Goal: Task Accomplishment & Management: Manage account settings

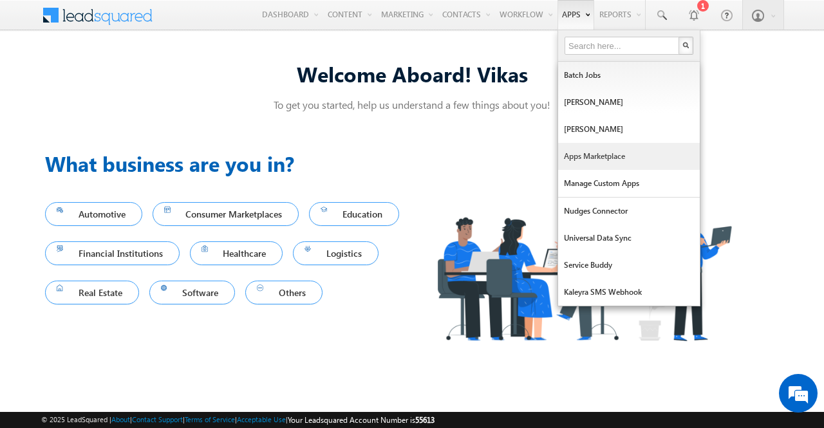
click at [575, 151] on link "Apps Marketplace" at bounding box center [629, 156] width 142 height 27
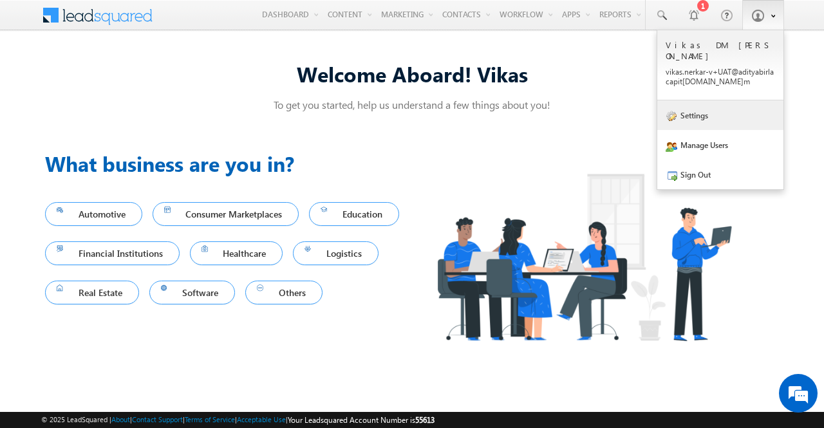
click at [696, 104] on link "Settings" at bounding box center [720, 115] width 126 height 30
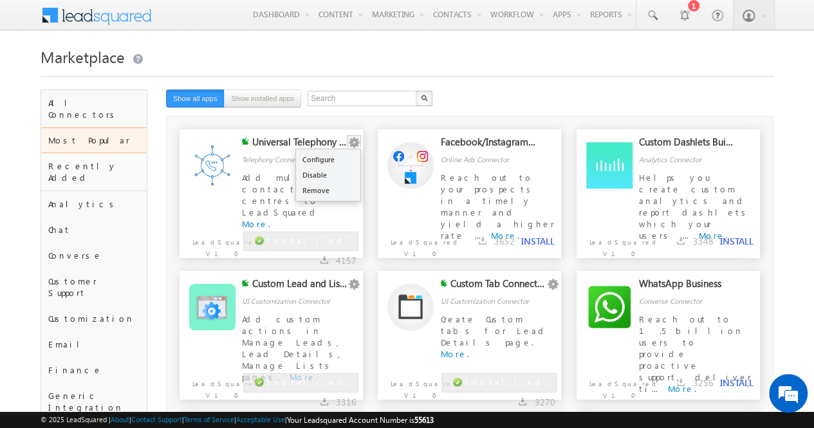
click at [354, 145] on button "button" at bounding box center [353, 142] width 13 height 13
click at [342, 156] on link "Configure" at bounding box center [328, 159] width 64 height 15
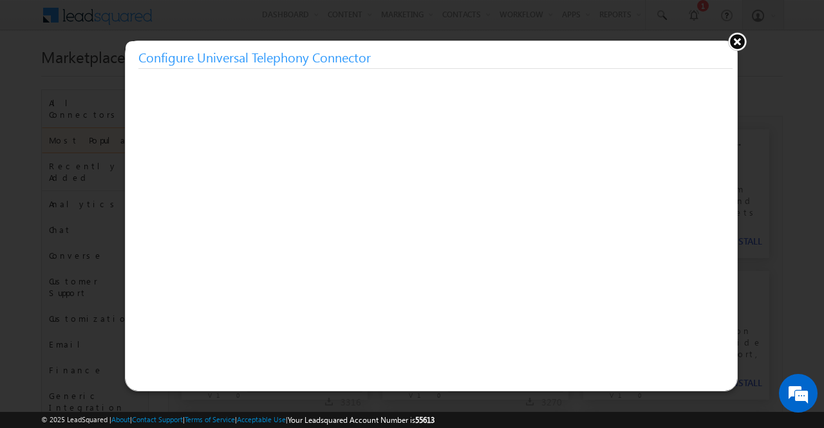
click at [741, 41] on button at bounding box center [736, 41] width 19 height 19
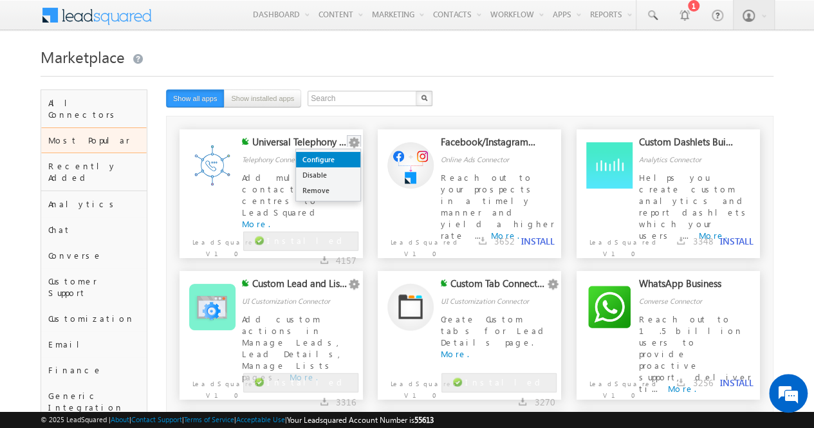
click at [349, 158] on link "Configure" at bounding box center [328, 159] width 64 height 15
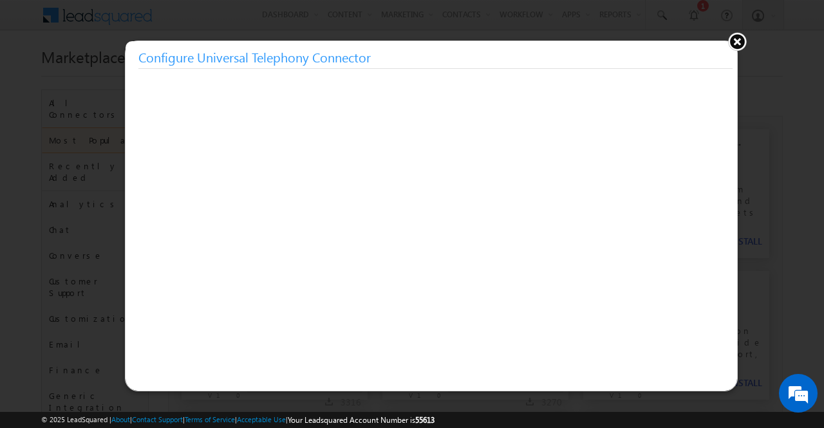
click at [737, 40] on button at bounding box center [736, 41] width 19 height 19
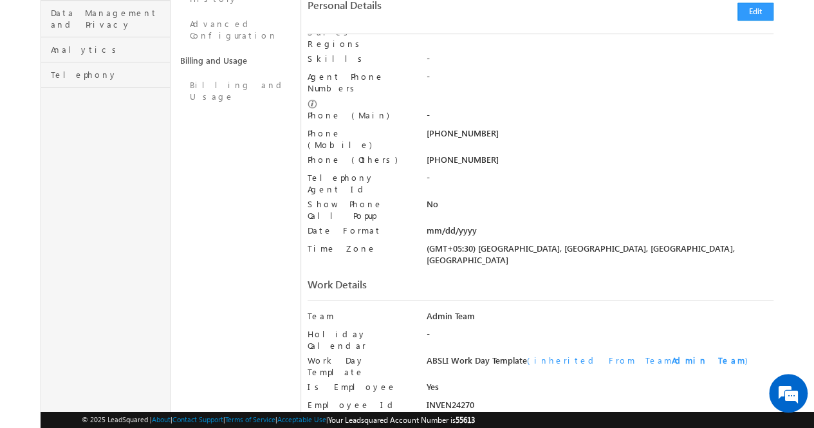
scroll to position [381, 0]
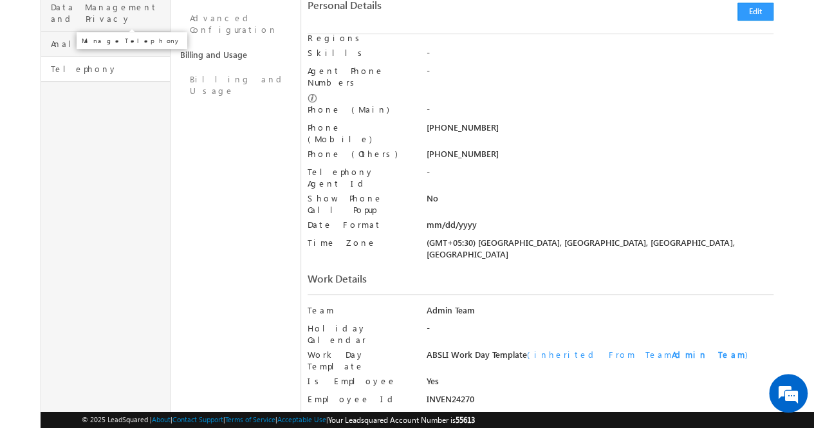
click at [102, 63] on span "Telephony" at bounding box center [109, 69] width 116 height 12
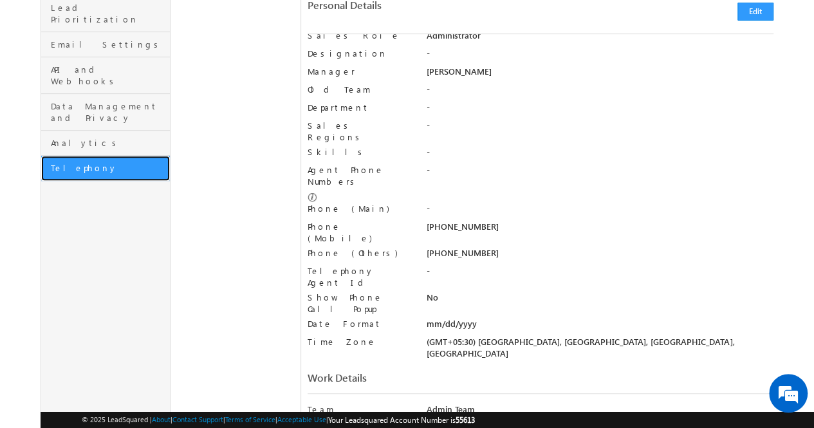
scroll to position [0, 0]
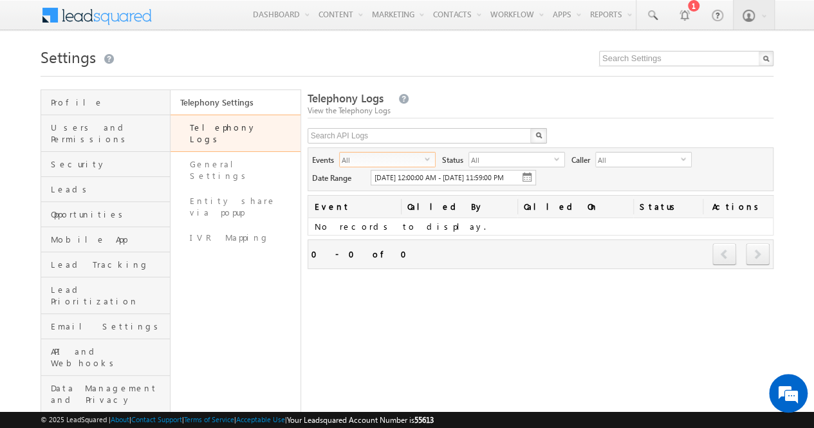
click at [432, 159] on span "select" at bounding box center [430, 159] width 10 height 6
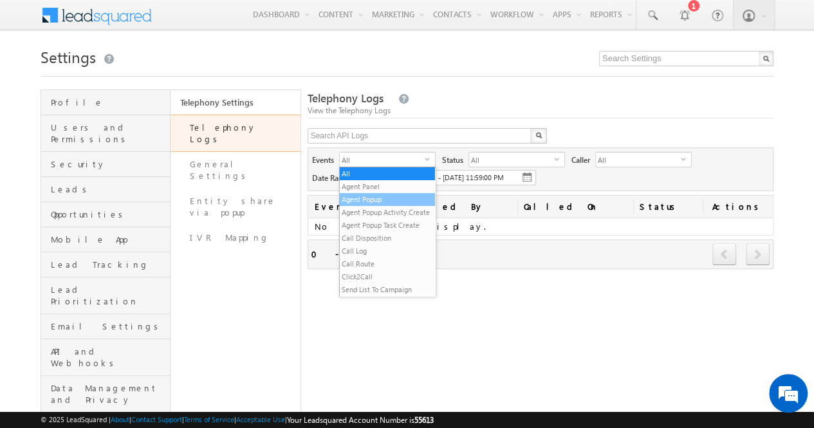
click at [406, 200] on li "Agent Popup" at bounding box center [387, 199] width 95 height 13
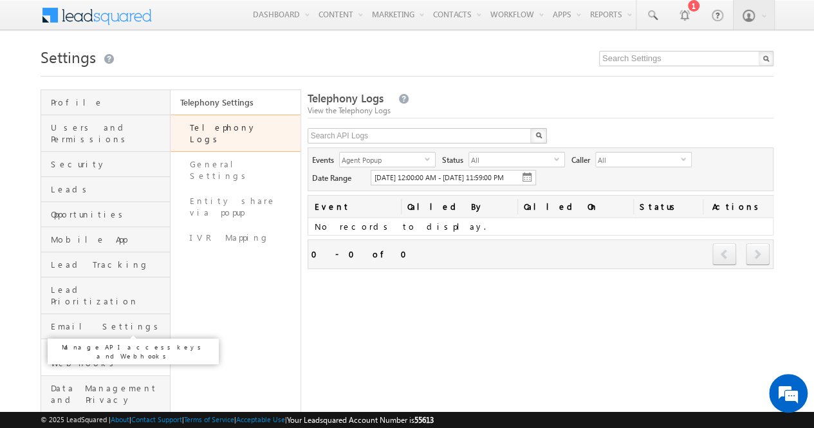
click at [129, 346] on span "API and Webhooks" at bounding box center [109, 357] width 116 height 23
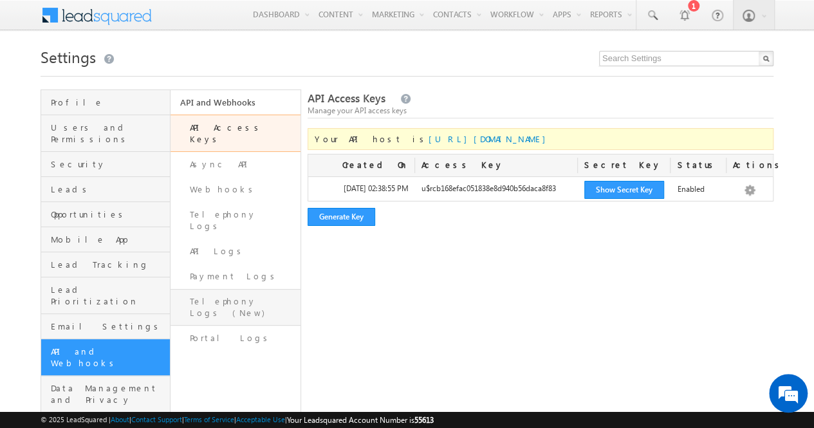
click at [261, 289] on link "Telephony Logs (New)" at bounding box center [235, 307] width 129 height 37
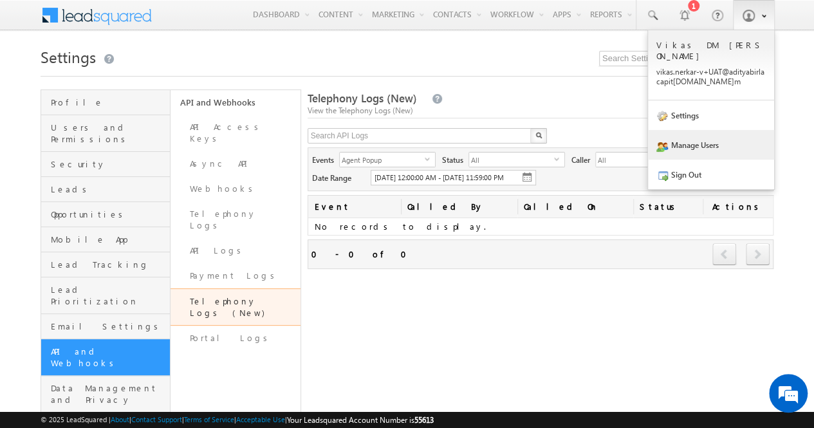
click at [716, 134] on link "Manage Users" at bounding box center [711, 145] width 126 height 30
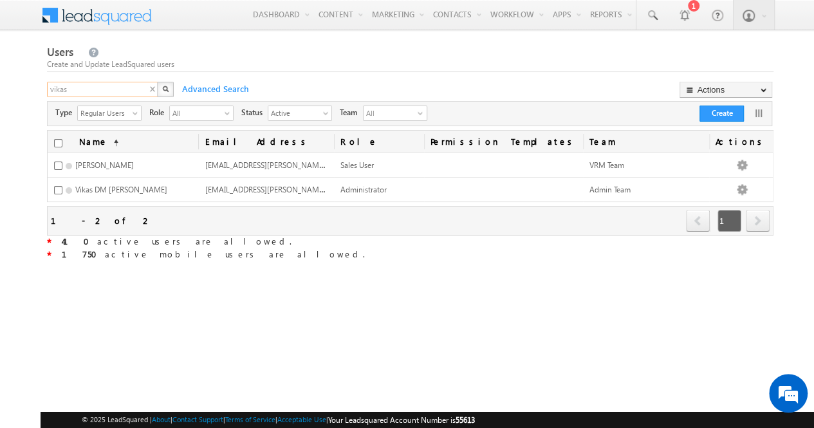
click at [132, 89] on input "vikas" at bounding box center [103, 89] width 112 height 15
type input "mahajan"
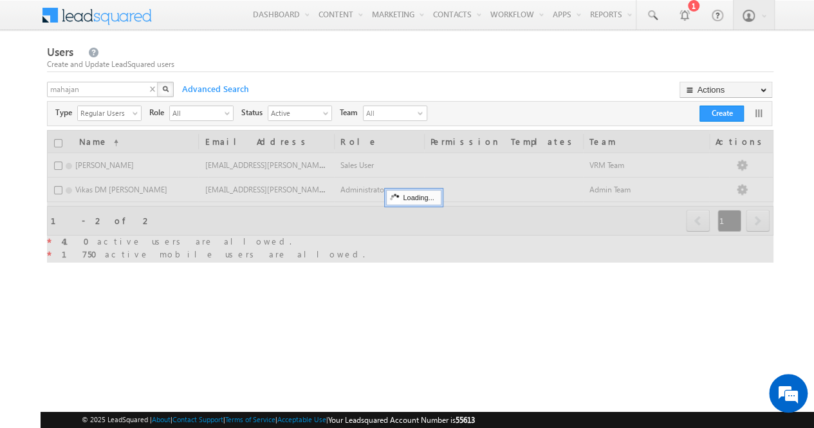
click at [164, 91] on img "button" at bounding box center [165, 89] width 6 height 6
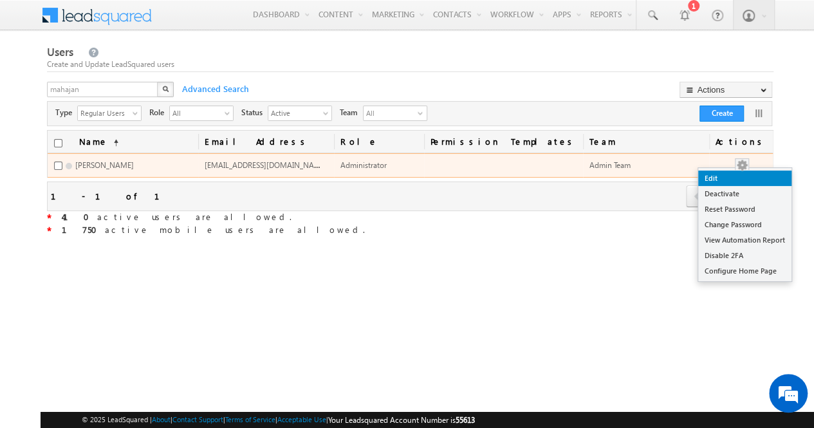
click at [747, 180] on link "Edit" at bounding box center [744, 178] width 93 height 15
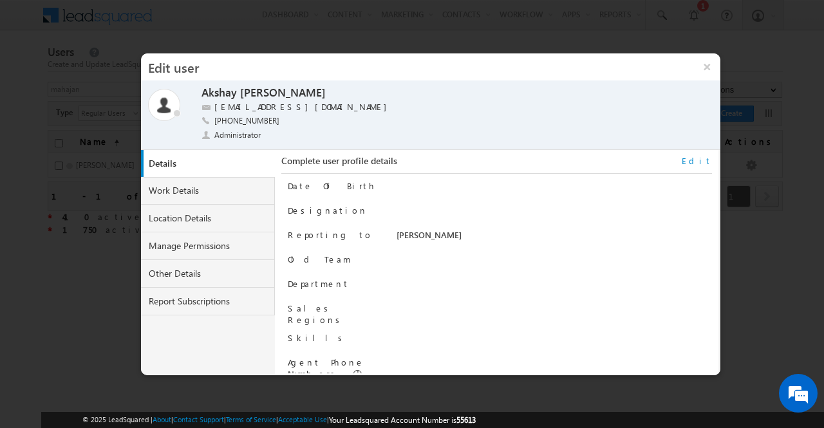
click at [708, 164] on link "Edit" at bounding box center [696, 161] width 30 height 12
click at [396, 107] on span at bounding box center [399, 107] width 6 height 6
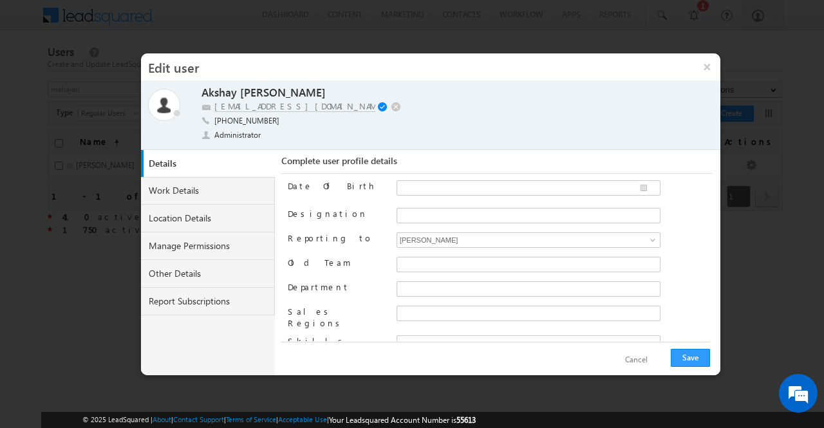
click at [319, 107] on input "akshay.mahajan1-v@adityabirlacapital.com" at bounding box center [294, 106] width 161 height 11
click at [282, 107] on input "akshay.mahajan1-v@adityabirlacapital.com" at bounding box center [294, 106] width 161 height 11
click at [282, 107] on input "akshay.mahajan1-v+UAT@adityabirlacapital.com" at bounding box center [294, 106] width 161 height 11
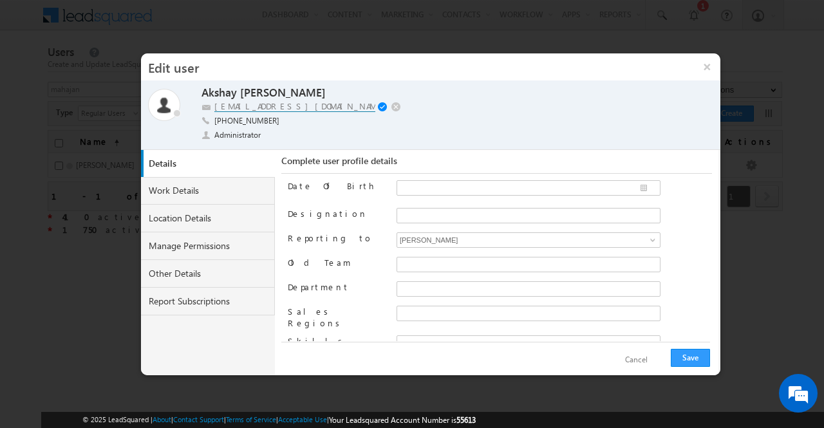
type input "akshay.mahajan1-v+UAT@adityabirlacapital.com"
click at [528, 129] on div "Akshay Mahajan Akshay Mahajan akshay.mahajan1-v@adityabirlacapital.com akshay.m…" at bounding box center [435, 116] width 468 height 60
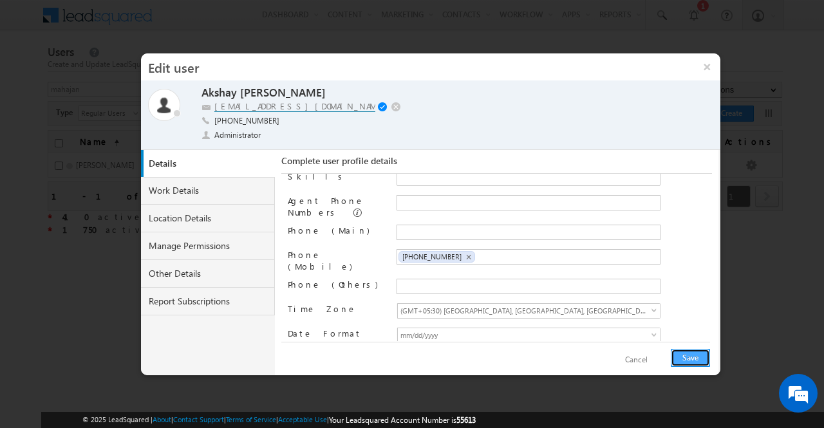
click at [684, 360] on button "Save" at bounding box center [690, 358] width 39 height 18
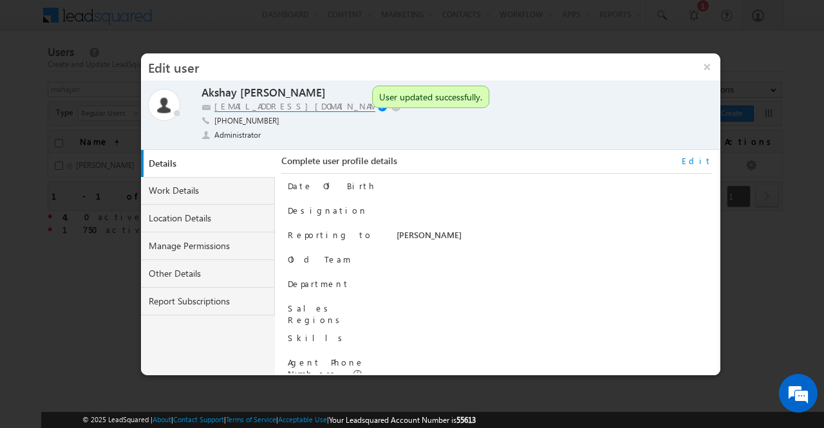
click at [704, 156] on link "Edit" at bounding box center [696, 161] width 30 height 12
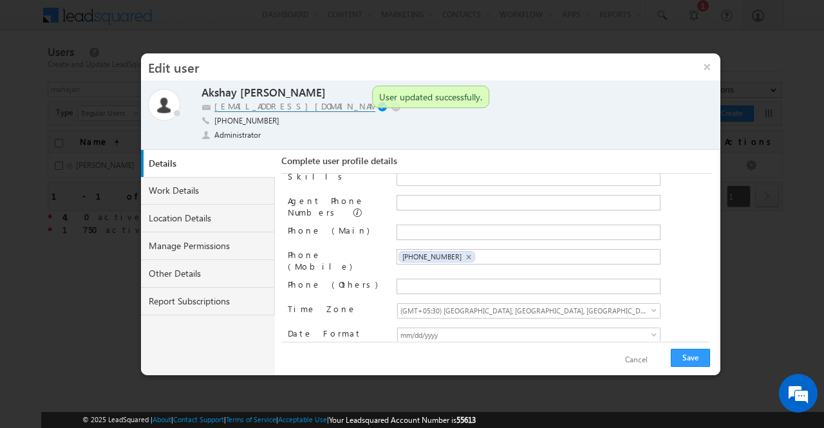
scroll to position [0, 0]
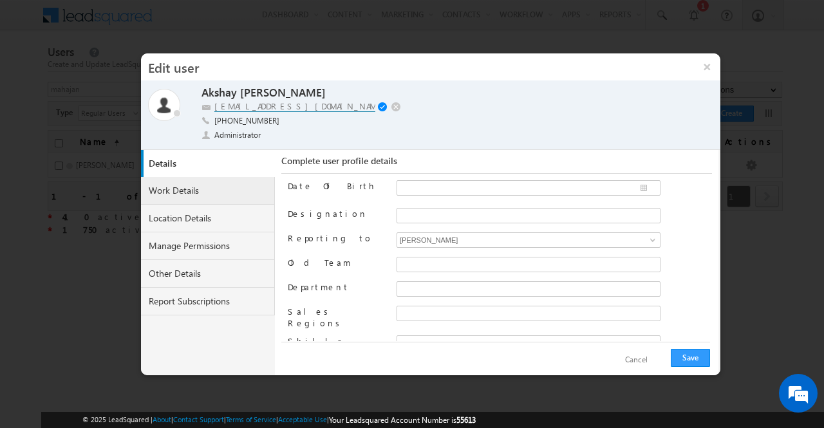
click at [211, 192] on link "Work Details" at bounding box center [208, 191] width 134 height 28
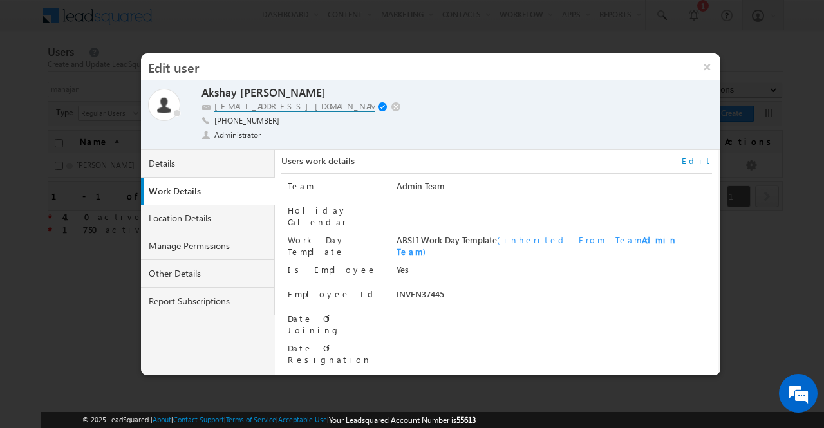
click at [705, 159] on link "Edit" at bounding box center [696, 161] width 30 height 12
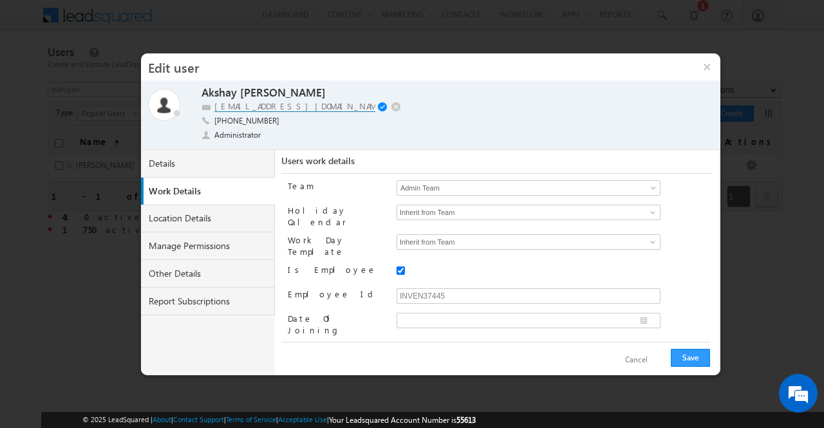
scroll to position [15, 0]
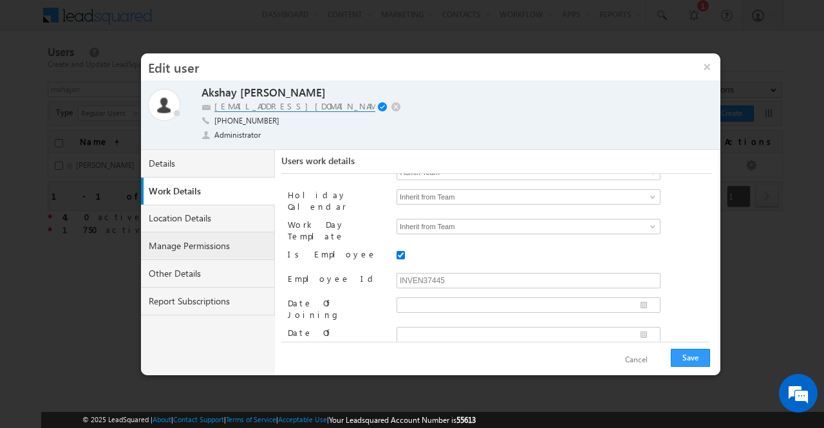
click at [198, 249] on link "Manage Permissions" at bounding box center [208, 246] width 134 height 28
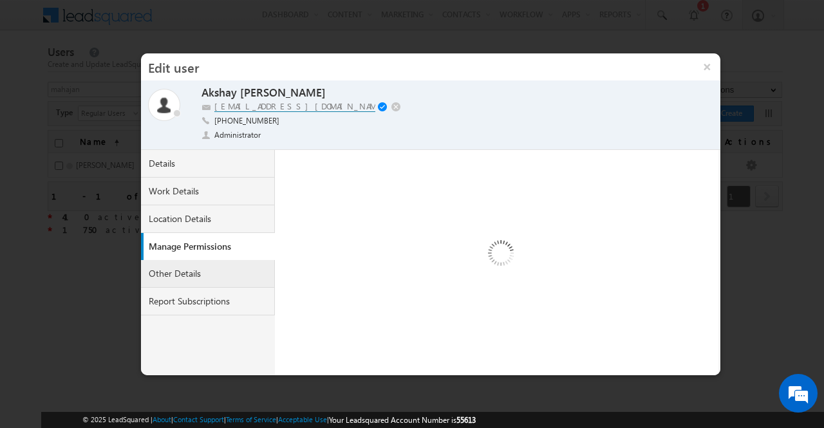
click at [215, 264] on link "Other Details" at bounding box center [208, 274] width 134 height 28
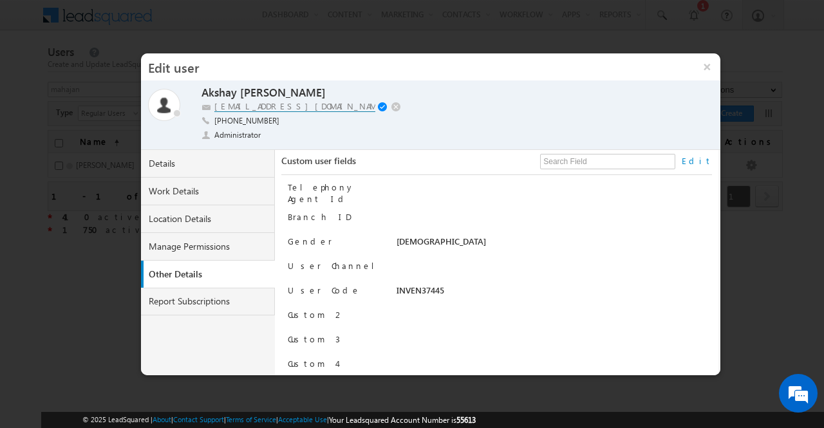
click at [707, 162] on link "Edit" at bounding box center [696, 161] width 30 height 12
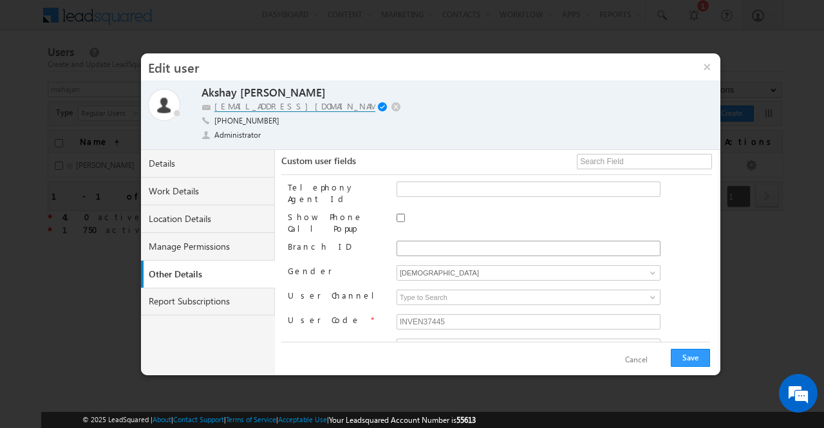
scroll to position [69, 0]
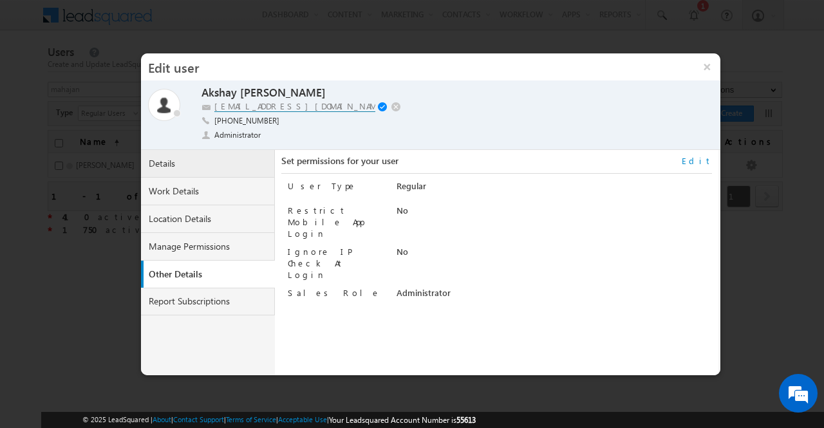
click at [225, 169] on link "Details" at bounding box center [208, 164] width 134 height 28
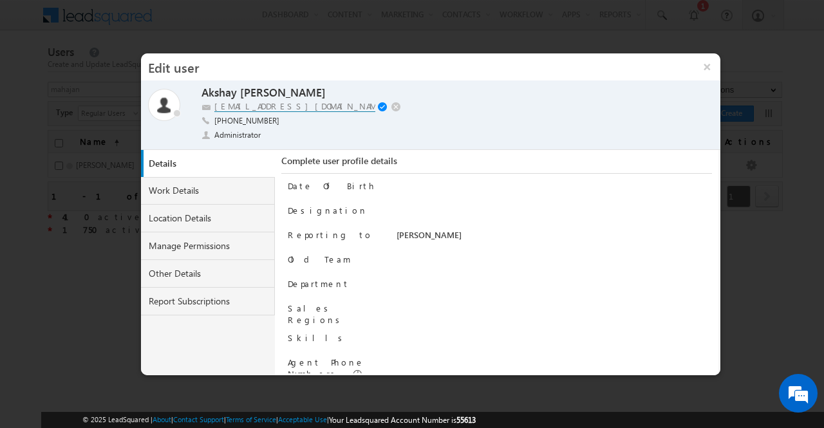
click at [503, 227] on div "Date Of Birth Designation Reporting to Bapuso Powar Old Team Department" at bounding box center [500, 273] width 424 height 199
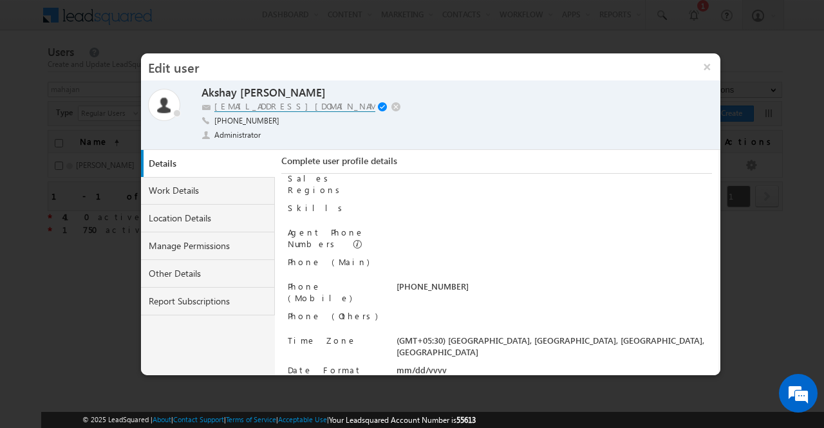
scroll to position [0, 0]
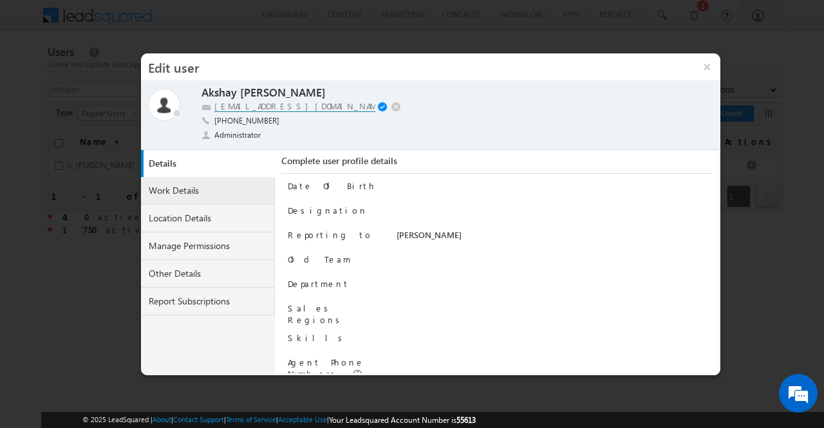
click at [196, 189] on link "Work Details" at bounding box center [208, 191] width 134 height 28
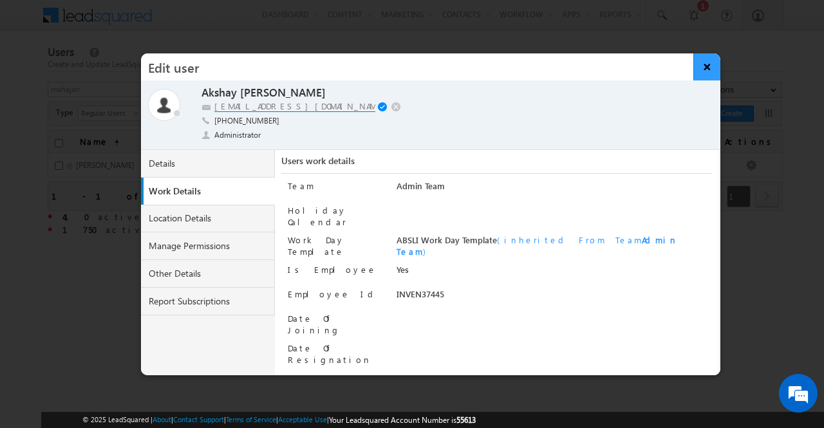
click at [705, 71] on button "×" at bounding box center [707, 66] width 28 height 27
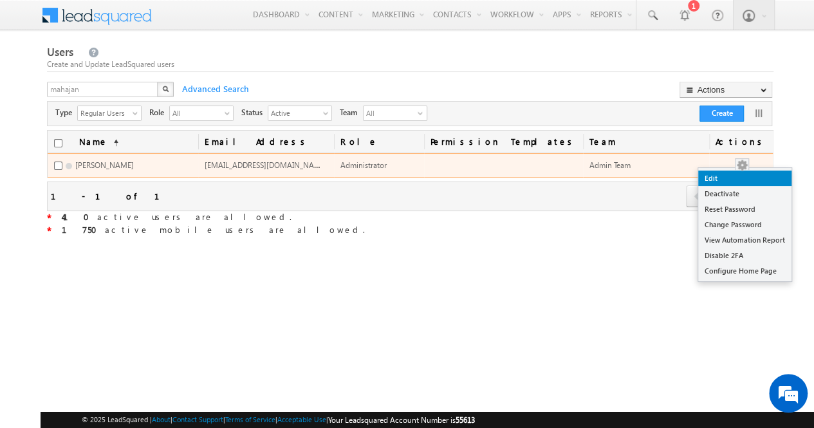
click at [739, 176] on link "Edit" at bounding box center [744, 178] width 93 height 15
click at [712, 179] on link "Edit" at bounding box center [744, 178] width 93 height 15
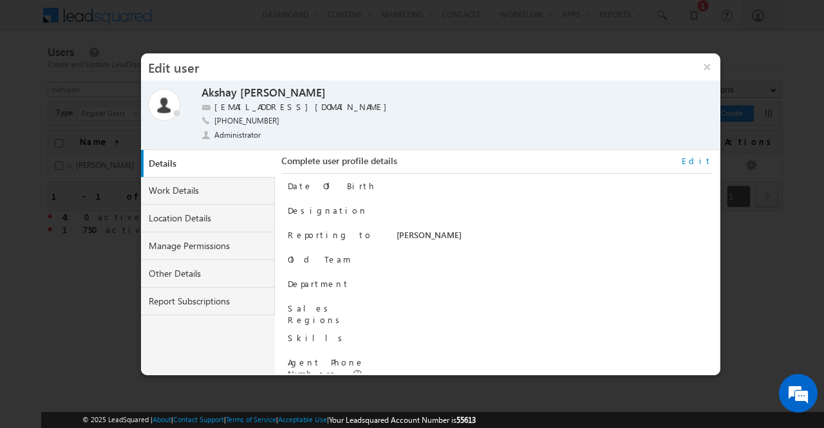
click at [705, 162] on link "Edit" at bounding box center [696, 161] width 30 height 12
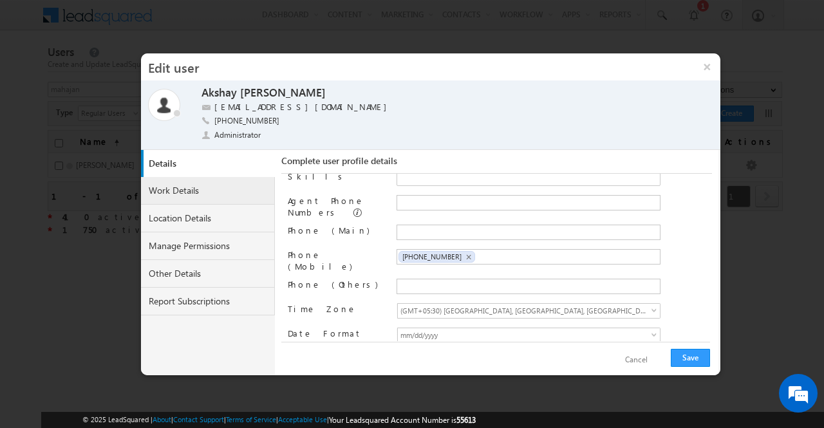
click at [221, 194] on link "Work Details" at bounding box center [208, 191] width 134 height 28
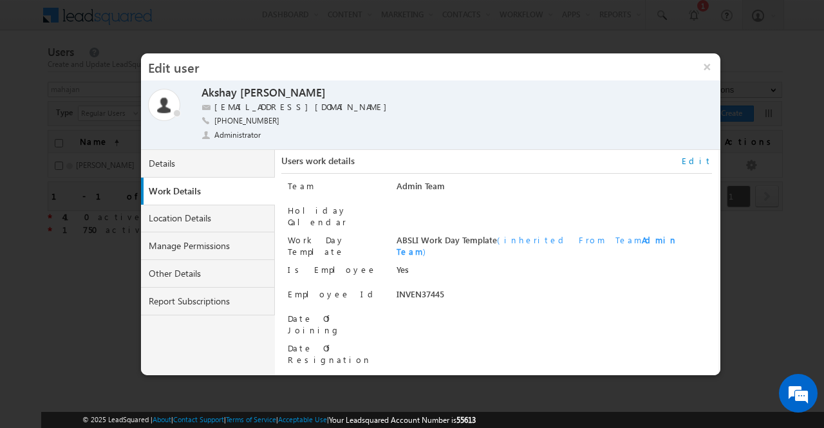
click at [708, 159] on link "Edit" at bounding box center [696, 161] width 30 height 12
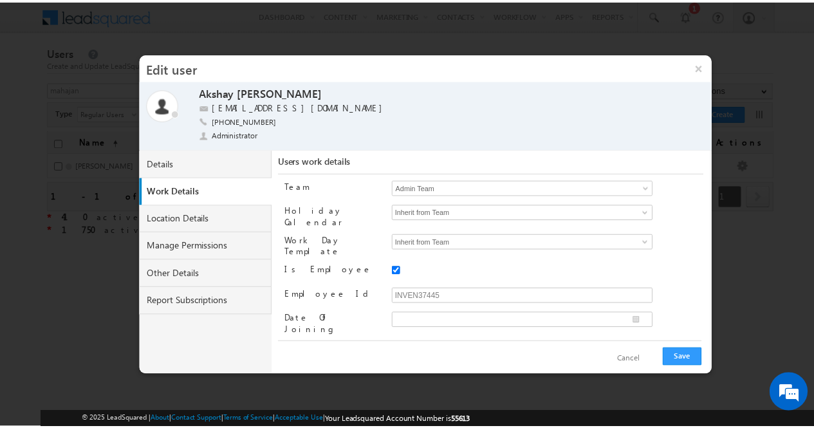
scroll to position [15, 0]
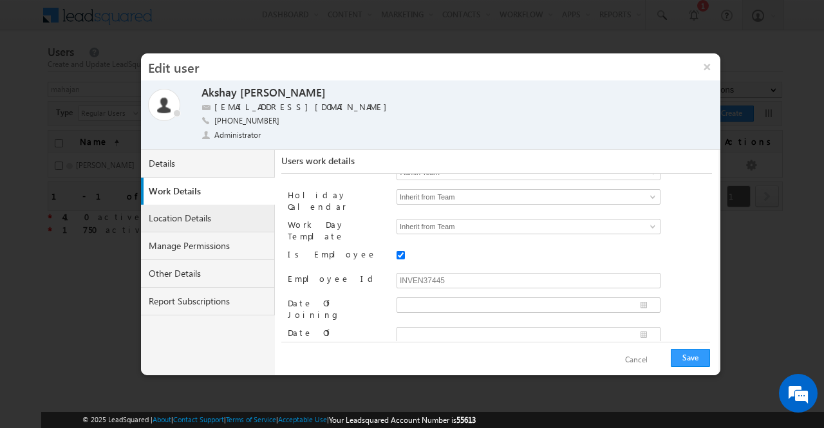
click at [212, 219] on link "Location Details" at bounding box center [208, 219] width 134 height 28
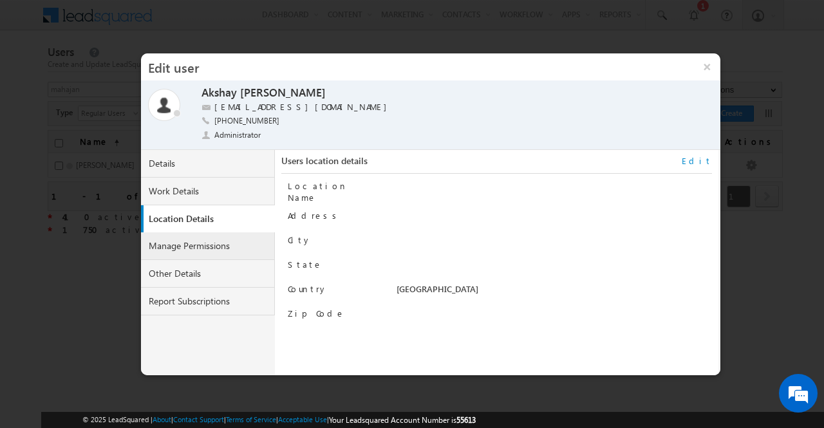
click at [213, 242] on link "Manage Permissions" at bounding box center [208, 246] width 134 height 28
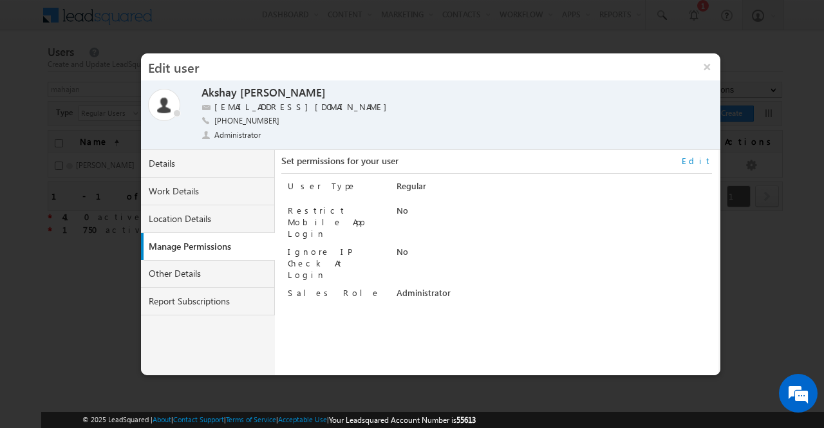
click at [704, 158] on link "Edit" at bounding box center [696, 161] width 30 height 12
click at [207, 277] on link "Other Details" at bounding box center [208, 274] width 134 height 28
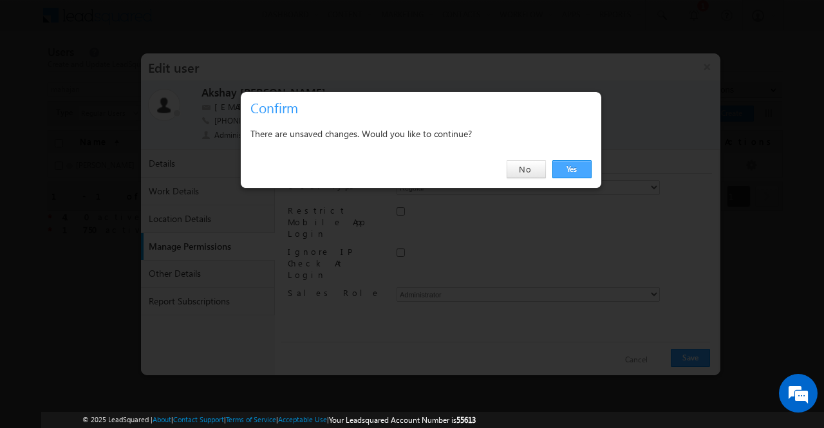
click at [575, 169] on link "Yes" at bounding box center [571, 169] width 39 height 18
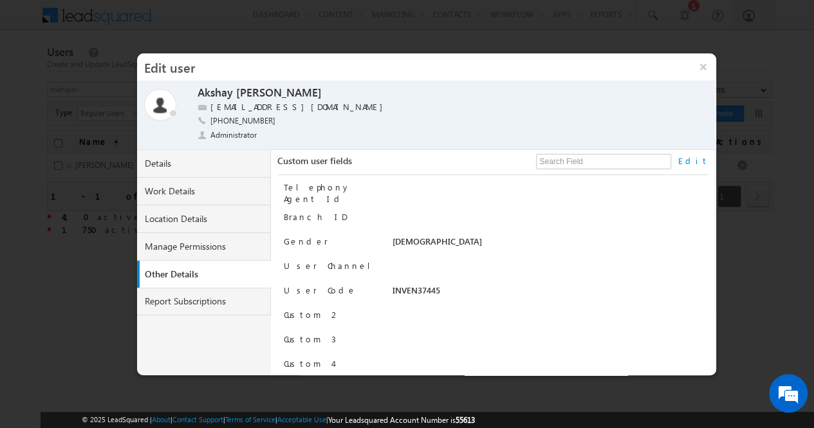
click at [701, 162] on link "Edit" at bounding box center [693, 161] width 30 height 12
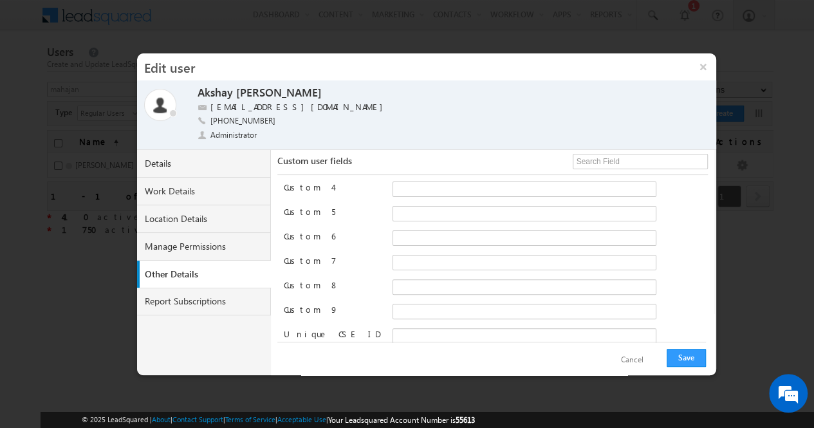
scroll to position [0, 0]
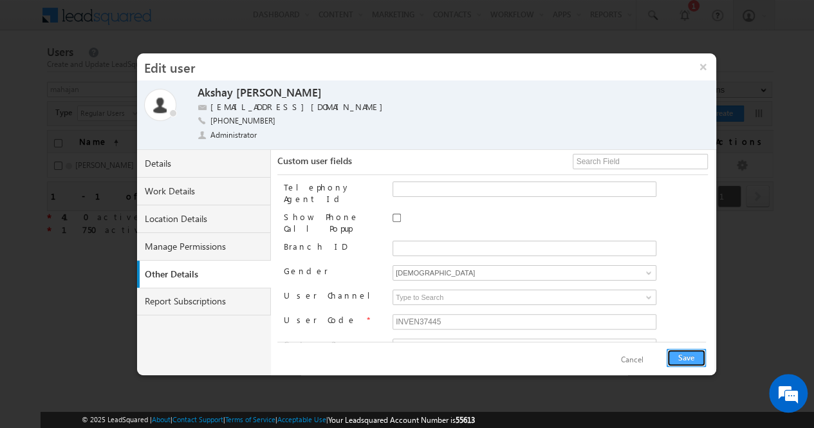
click at [681, 351] on button "Save" at bounding box center [686, 358] width 39 height 18
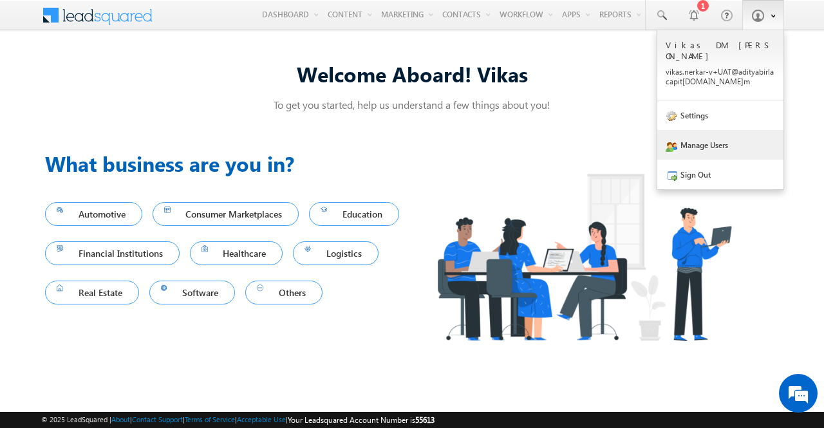
click at [711, 142] on link "Manage Users" at bounding box center [720, 145] width 126 height 30
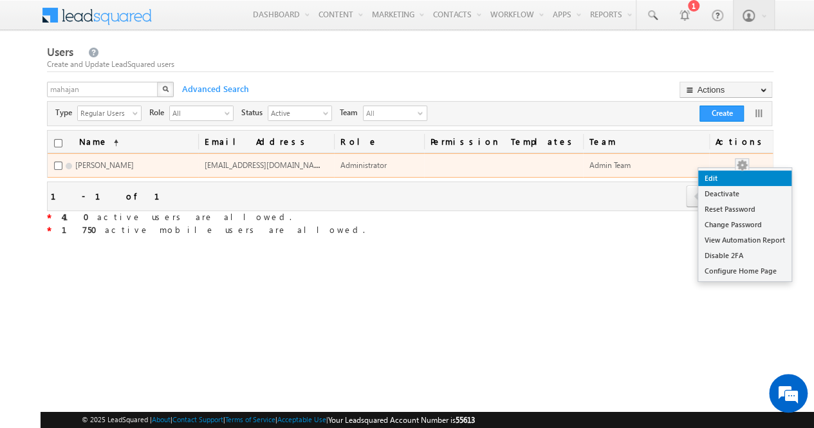
click at [743, 174] on link "Edit" at bounding box center [744, 178] width 93 height 15
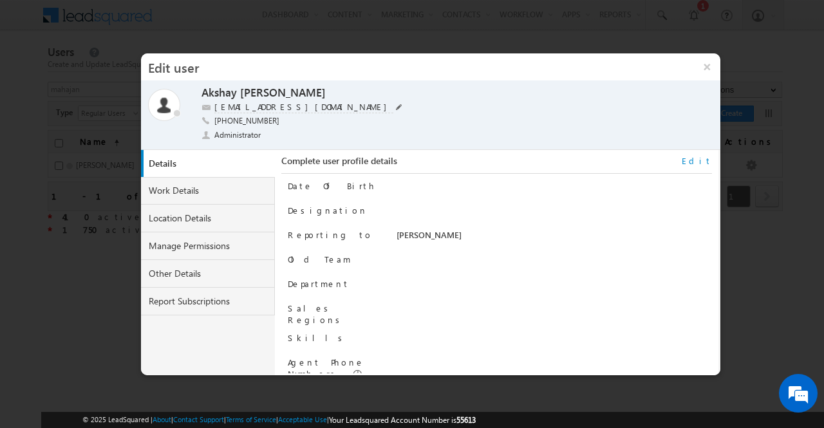
click at [396, 109] on span at bounding box center [399, 107] width 6 height 6
click at [283, 106] on input "[EMAIL_ADDRESS][DOMAIN_NAME]" at bounding box center [294, 106] width 161 height 11
type input "[EMAIL_ADDRESS][DOMAIN_NAME]"
click at [384, 105] on span at bounding box center [384, 107] width 12 height 10
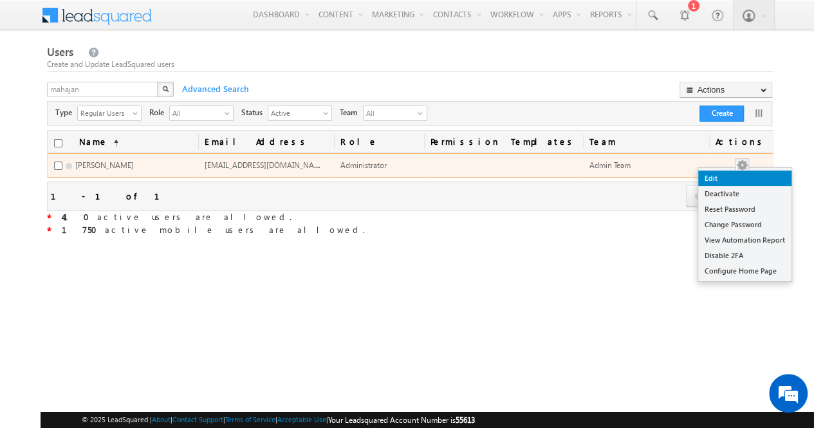
click at [741, 181] on link "Edit" at bounding box center [744, 178] width 93 height 15
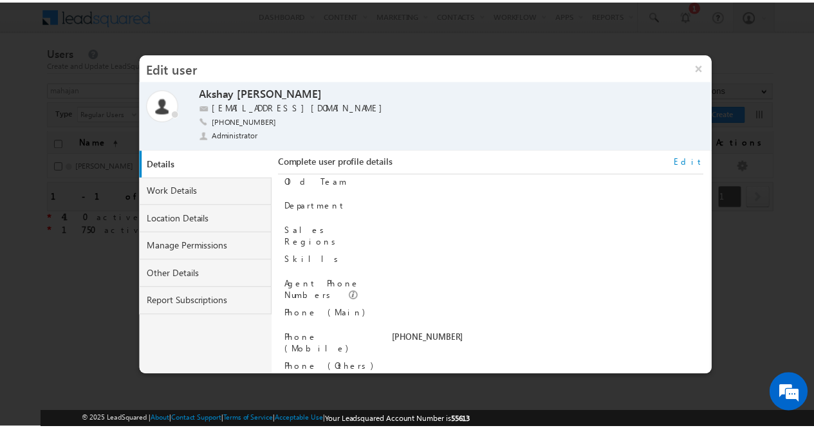
scroll to position [77, 0]
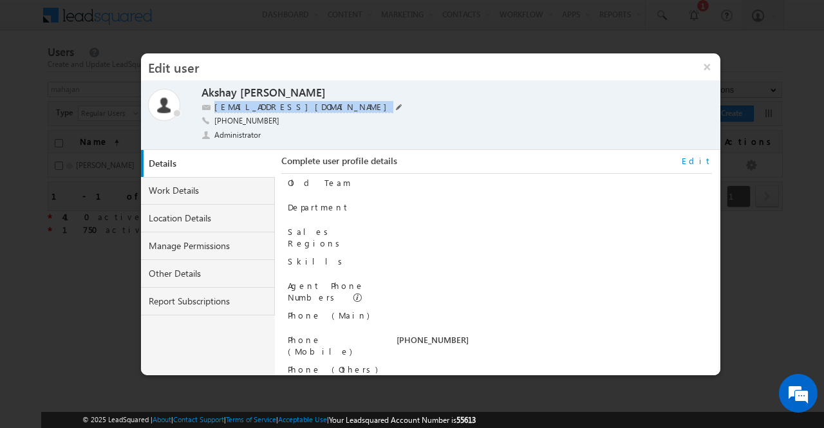
drag, startPoint x: 394, startPoint y: 106, endPoint x: 214, endPoint y: 109, distance: 180.2
click at [214, 109] on div "[EMAIL_ADDRESS][DOMAIN_NAME]" at bounding box center [435, 107] width 468 height 13
copy div "[EMAIL_ADDRESS][DOMAIN_NAME]"
click at [705, 68] on button "×" at bounding box center [707, 66] width 28 height 27
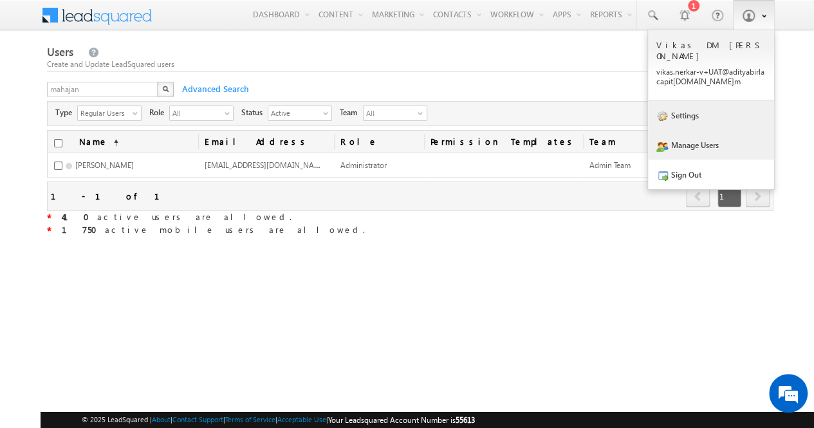
click at [716, 111] on link "Settings" at bounding box center [711, 115] width 126 height 30
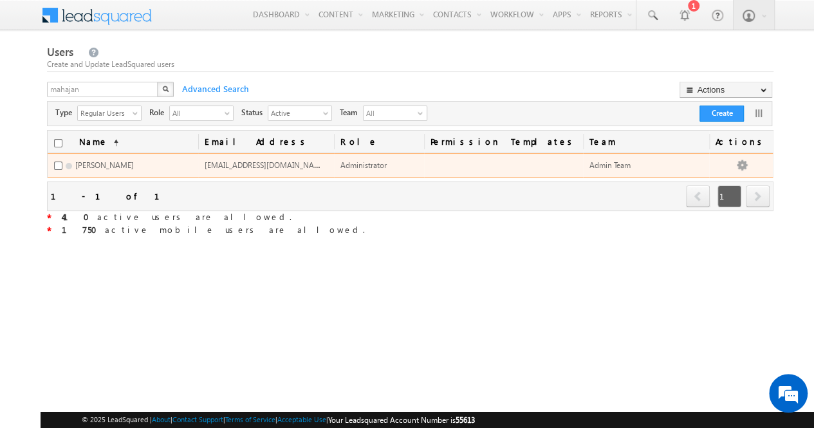
click at [312, 168] on span "[EMAIL_ADDRESS][DOMAIN_NAME]" at bounding box center [266, 164] width 123 height 11
click at [312, 168] on span "akshay.mahajan1-v+UAT@adityabirlacapital.com" at bounding box center [266, 164] width 123 height 11
copy span "akshay.mahajan1-v+UAT@adityabirlacapital.com"
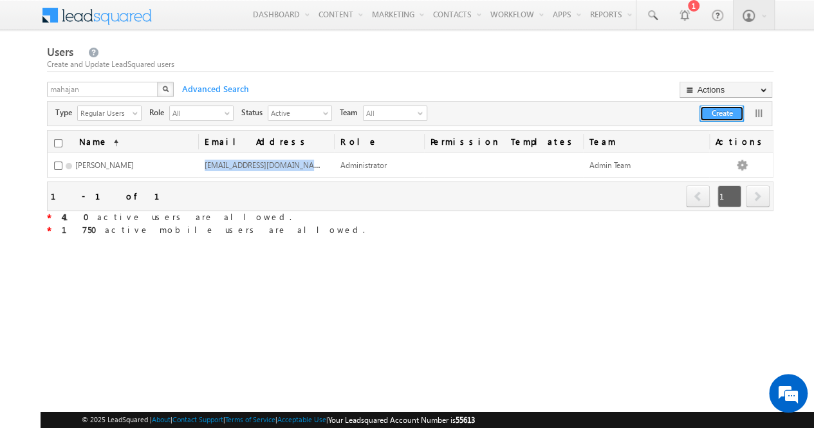
click at [726, 115] on button "Create" at bounding box center [721, 114] width 44 height 16
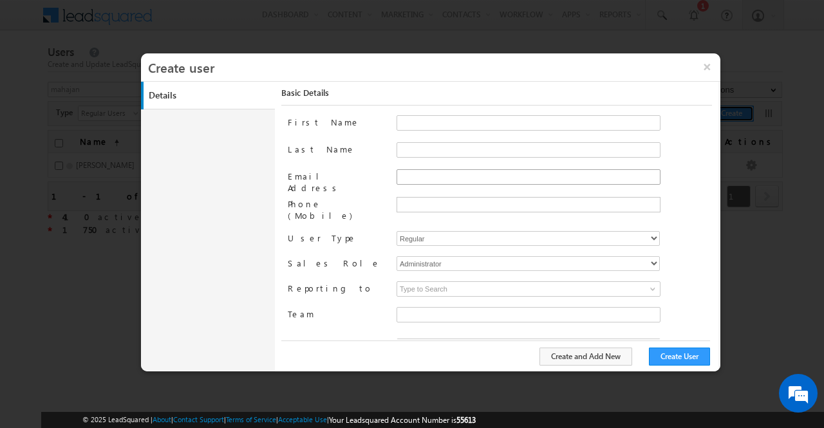
type input "50ca8f2f-ee9f-11ea-91c9-02e7c77668a4"
click at [605, 188] on span at bounding box center [553, 189] width 315 height 9
click at [432, 127] on input "First Name" at bounding box center [528, 122] width 264 height 15
paste input "akshay.mahajan1-v+UAT@adityabirlacapital.com"
type input "akshay.mahajan1-v+UAT@adityabirlacapital.com"
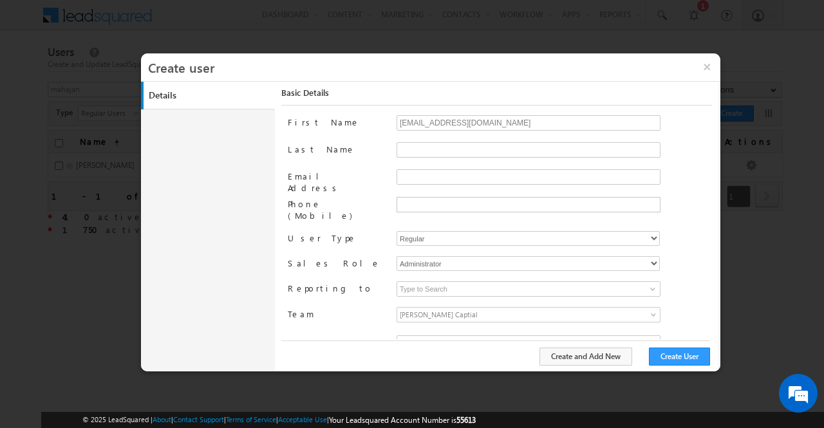
click at [434, 140] on div "akshay.mahajan1-v+UAT@adityabirlacapital.com" at bounding box center [553, 128] width 315 height 27
click at [434, 146] on input "Last Name" at bounding box center [528, 149] width 264 height 15
paste input "akshay.mahajan1-v+UAT@adityabirlacapital.com"
type input "akshay.mahajan1-v+UAT@adityabirlacapital.com"
click at [430, 172] on input "Email Address" at bounding box center [528, 176] width 264 height 15
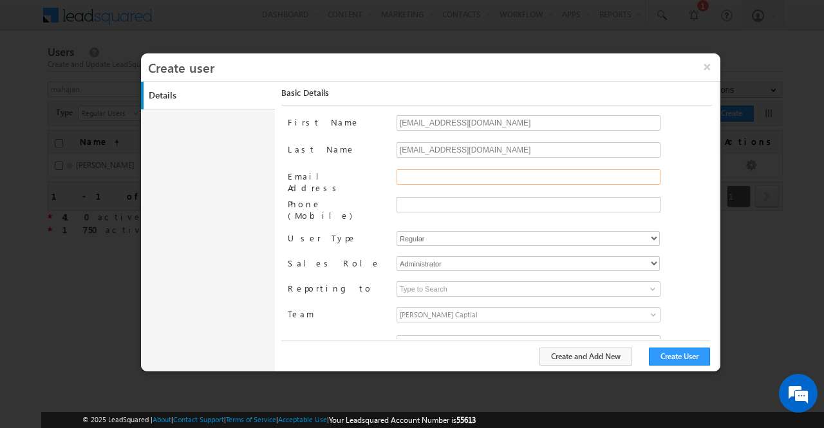
paste input "akshay.mahajan1-v+UAT@adityabirlacapital.com"
type input "akshay.mahajan1-v+UAT@adityabirlacapital.com"
drag, startPoint x: 430, startPoint y: 149, endPoint x: 369, endPoint y: 152, distance: 61.2
click at [369, 152] on div "Last Name akshay.mahajan1-v+UAT@adityabirlacapital.com" at bounding box center [500, 155] width 424 height 27
drag, startPoint x: 427, startPoint y: 150, endPoint x: 604, endPoint y: 168, distance: 178.5
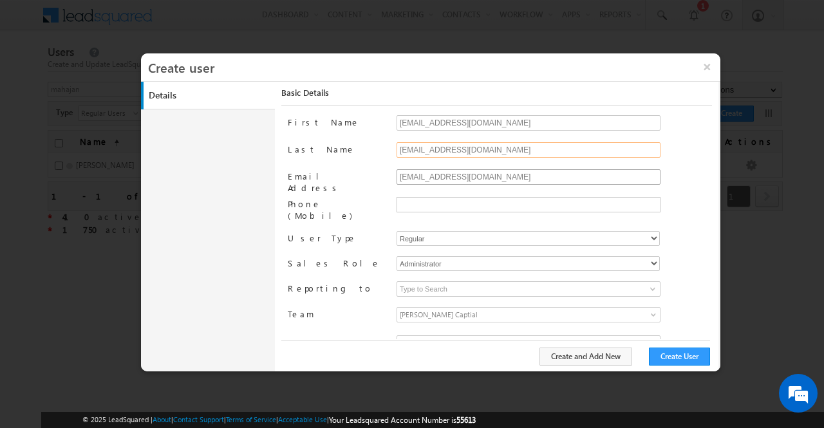
click at [604, 168] on div "First Name akshay.mahajan1-v+UAT@adityabirlacapital.com Last Name Mahajan1-v+UA…" at bounding box center [500, 227] width 424 height 224
type input "Mahajan"
drag, startPoint x: 579, startPoint y: 119, endPoint x: 429, endPoint y: 126, distance: 150.1
click at [429, 126] on input "akshay.mahajan1-v+UAT@adityabirlacapital.com" at bounding box center [528, 122] width 264 height 15
type input "Akshay"
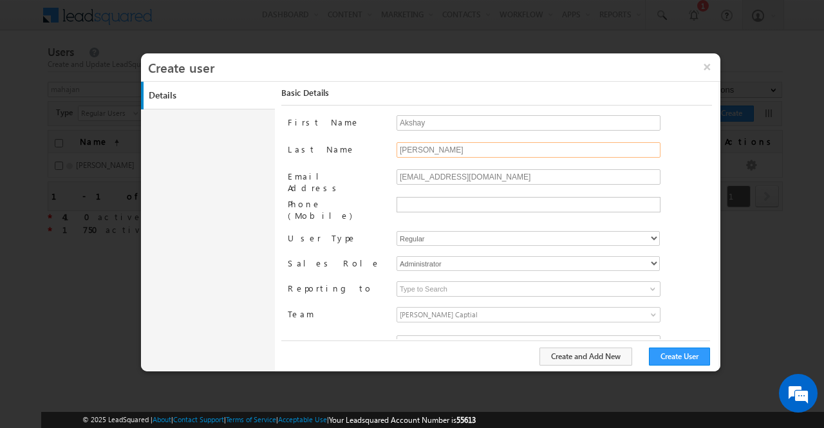
click at [438, 149] on input "Mahajan" at bounding box center [528, 149] width 264 height 15
click at [441, 124] on input "Akshay" at bounding box center [528, 122] width 264 height 15
click at [439, 149] on input "Mahajan" at bounding box center [528, 149] width 264 height 15
type input "Mahajan Agent UAT"
click at [447, 205] on input "text" at bounding box center [526, 204] width 257 height 10
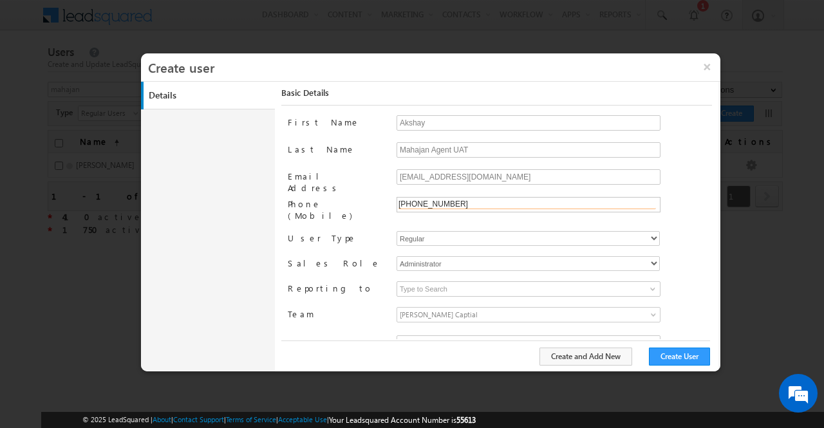
type input "+91-9767767294"
click at [529, 256] on select "Administrator Marketing User Sales Manager Sales User" at bounding box center [527, 263] width 263 height 15
select select "Sales_User"
click at [396, 256] on select "Administrator Marketing User Sales Manager Sales User" at bounding box center [527, 263] width 263 height 15
type input "50ca8f2f-ee9f-11ea-91c9-02e7c77668a4"
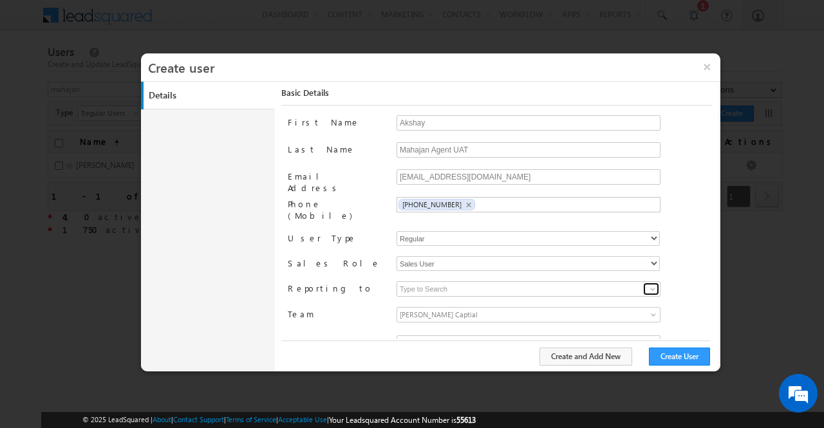
click at [647, 284] on span at bounding box center [652, 289] width 10 height 10
type input "BA"
click at [649, 284] on span at bounding box center [652, 289] width 10 height 10
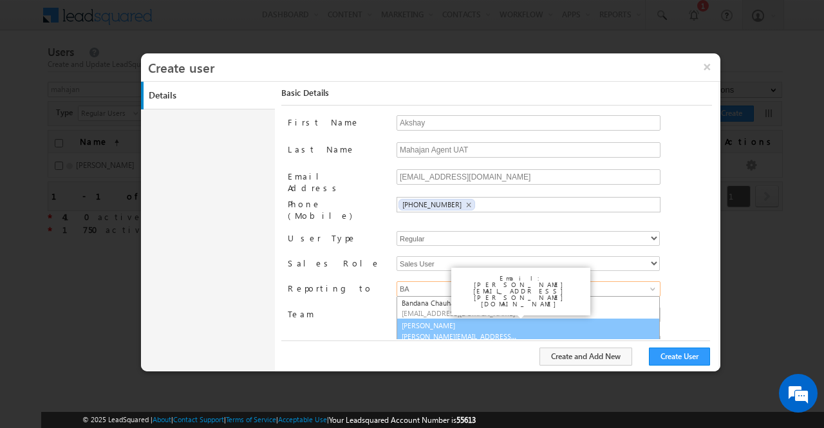
click at [535, 319] on link "Bapuso Powar Bapuso.Powar+UAT@adityabirlacapital.com" at bounding box center [527, 331] width 263 height 24
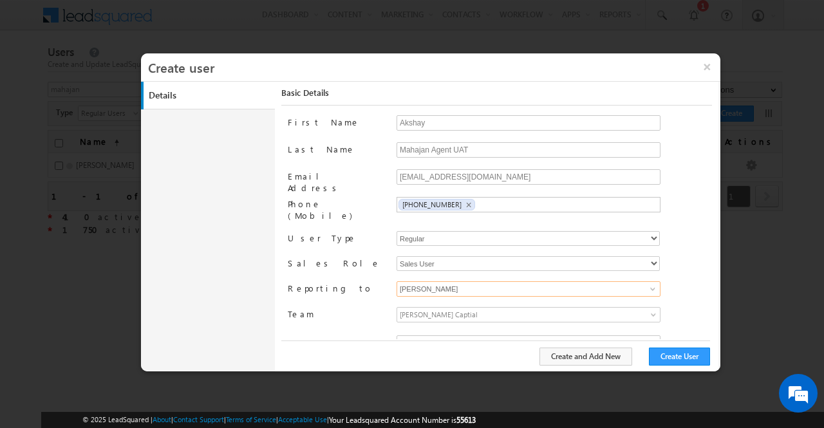
scroll to position [11, 0]
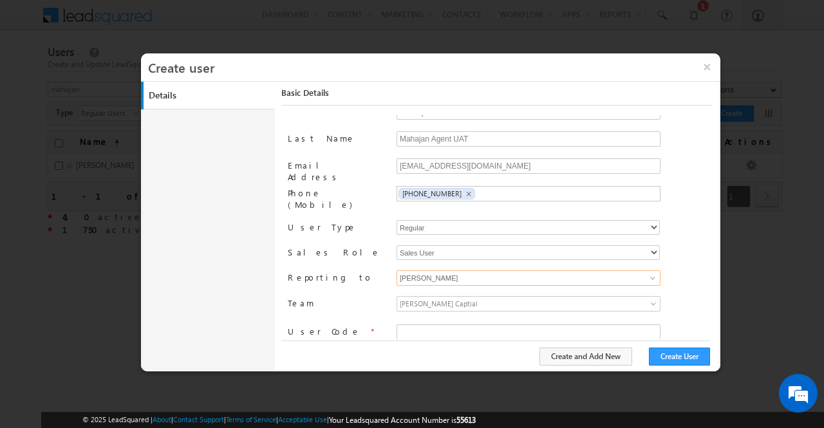
type input "Bapuso Powar"
click at [649, 301] on span at bounding box center [654, 306] width 10 height 10
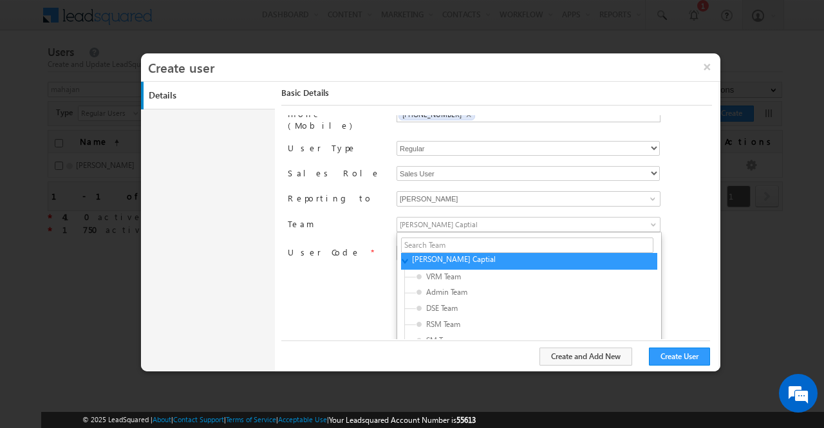
scroll to position [100, 0]
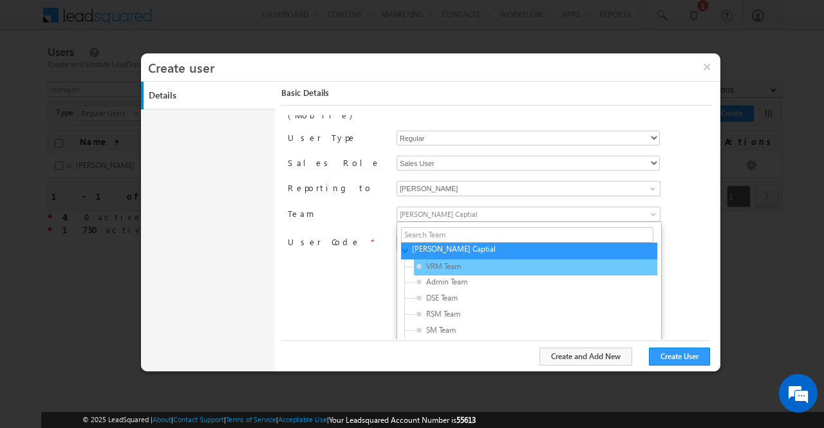
click at [516, 261] on span "VRM Team" at bounding box center [477, 267] width 122 height 12
type input "63947d49-95ef-11eb-b051-02c8554500f4"
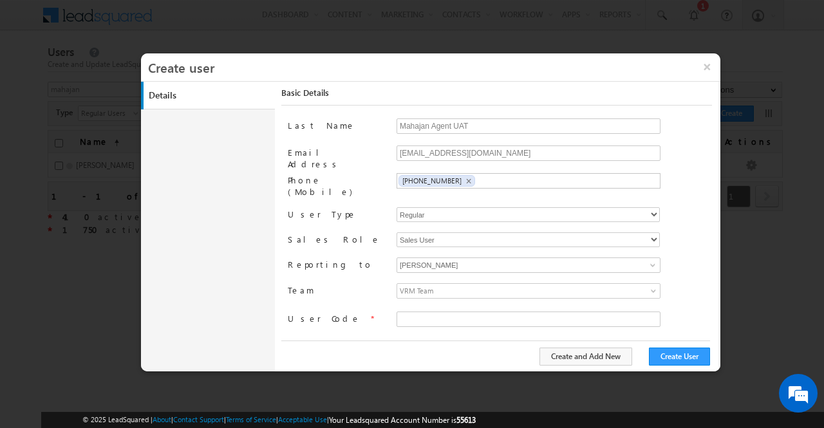
scroll to position [11, 0]
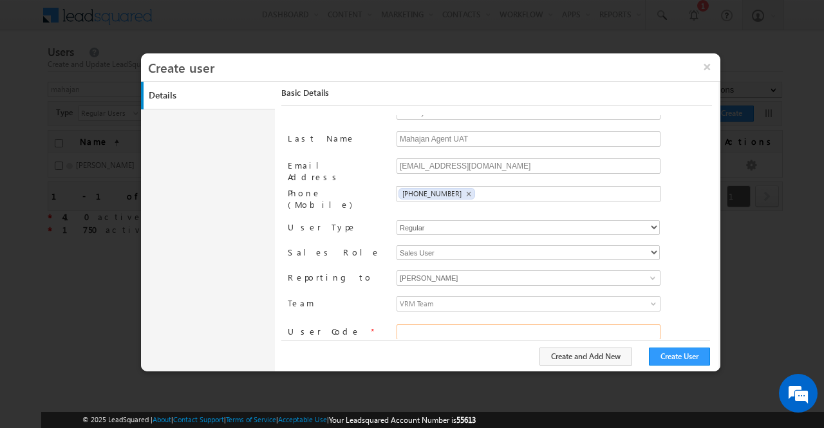
click at [512, 324] on input "text" at bounding box center [528, 331] width 264 height 15
click at [457, 324] on input "INVEN37445" at bounding box center [528, 331] width 264 height 15
type input "INVEN37445"
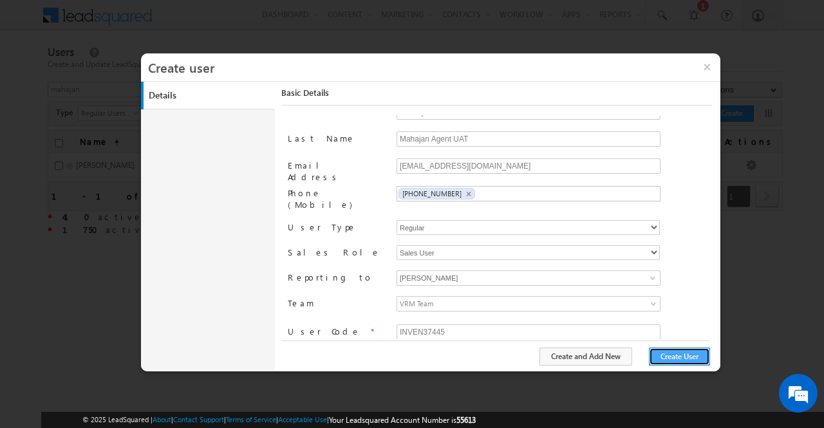
click at [676, 356] on button "Create User" at bounding box center [679, 356] width 61 height 18
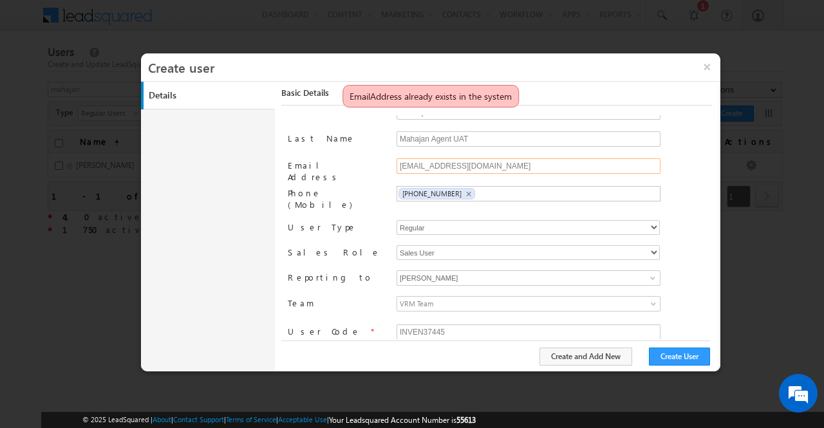
click at [481, 168] on input "akshay.mahajan1-v+UAT@adityabirlacapital.com" at bounding box center [528, 165] width 264 height 15
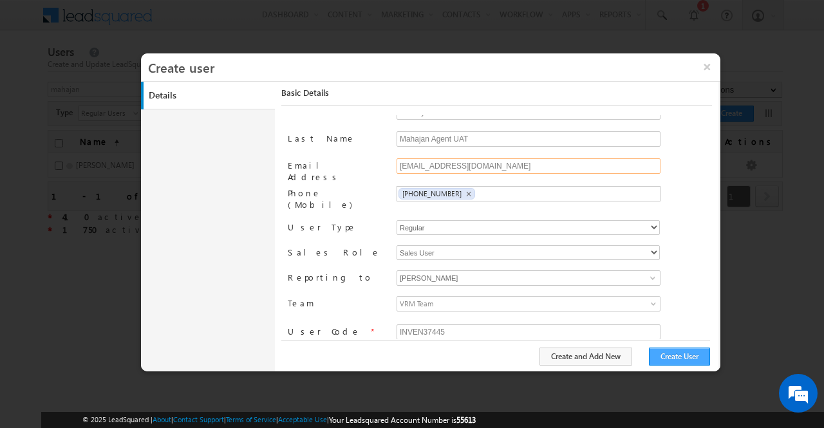
type input "akshay.mahajan1-v@adityabirlacapital.com"
click at [682, 358] on button "Create User" at bounding box center [679, 356] width 61 height 18
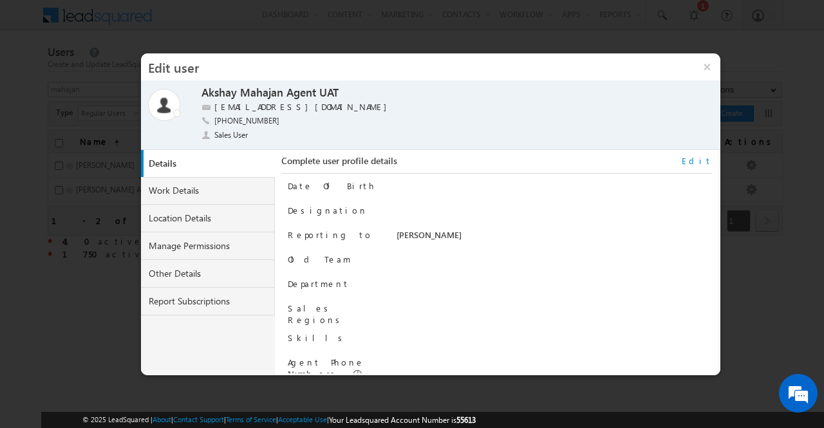
click at [704, 161] on link "Edit" at bounding box center [696, 161] width 30 height 12
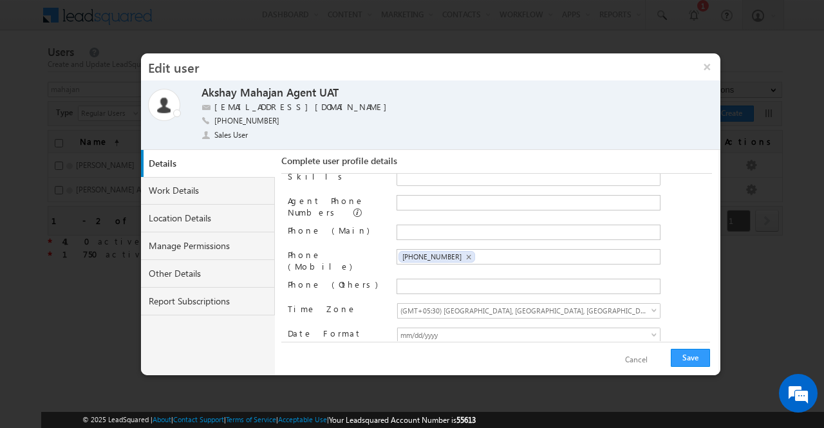
scroll to position [0, 0]
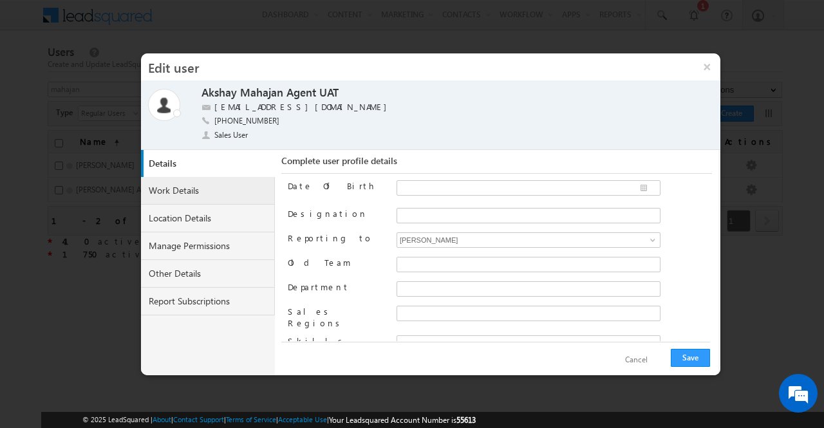
click at [217, 191] on link "Work Details" at bounding box center [208, 191] width 134 height 28
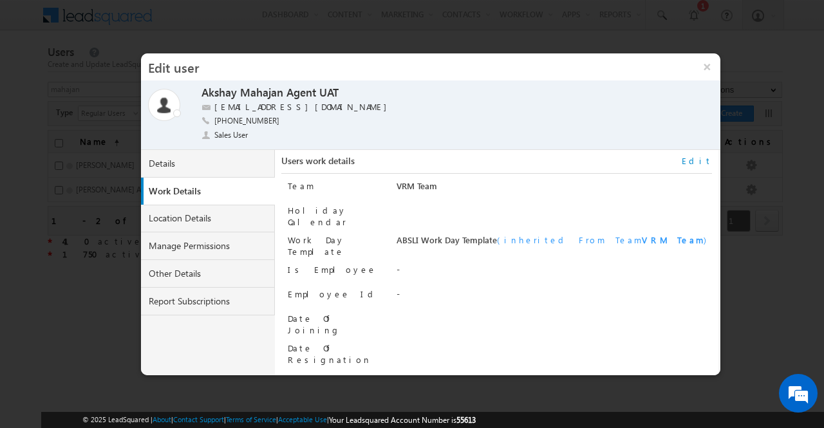
click at [705, 160] on link "Edit" at bounding box center [696, 161] width 30 height 12
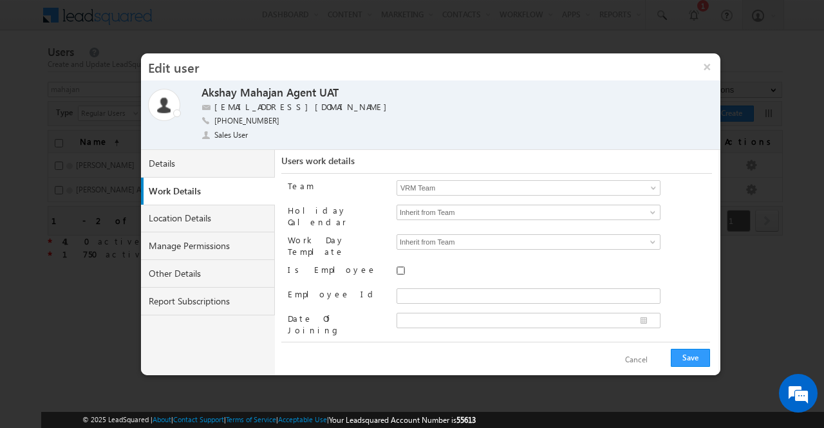
click at [398, 266] on input "Is Employee" at bounding box center [400, 270] width 8 height 8
checkbox input "true"
click at [420, 288] on input "Employee Id" at bounding box center [528, 295] width 264 height 15
paste input "INVEN37445"
type input "INVEN37445"
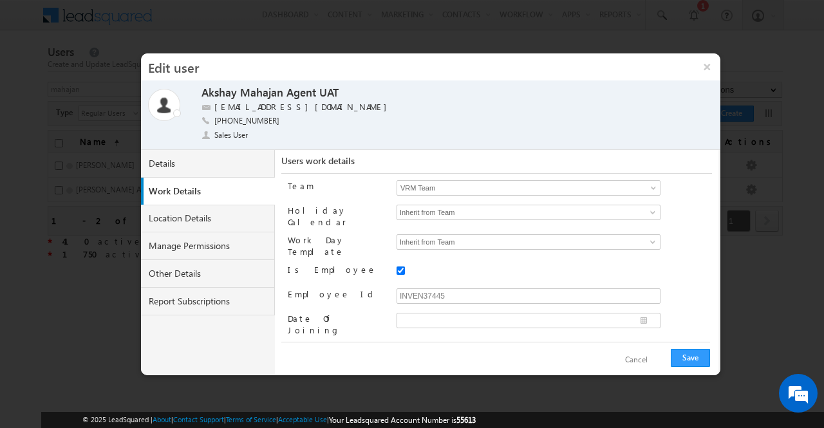
click at [504, 246] on div "Team VRM Team No records found ▼ Aditya Birla Captial VRM Team Admin Team DSE T…" at bounding box center [500, 257] width 424 height 167
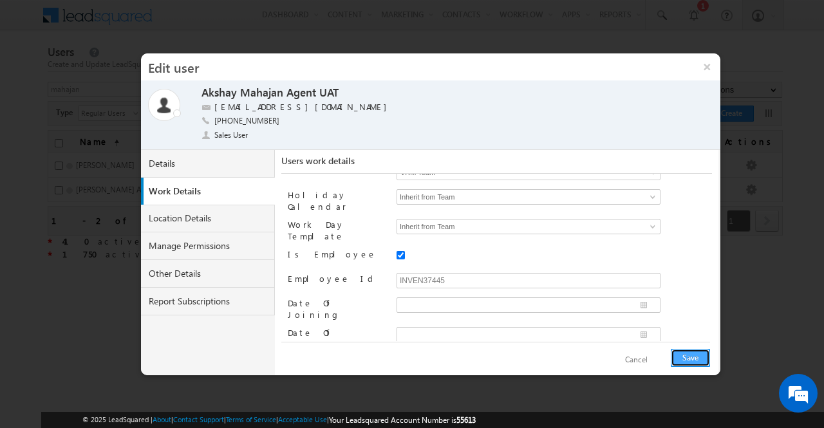
click at [691, 353] on button "Save" at bounding box center [690, 358] width 39 height 18
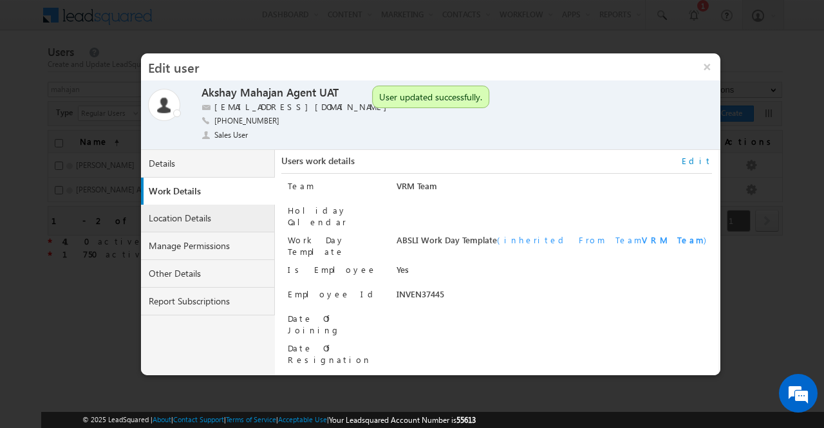
click at [205, 216] on link "Location Details" at bounding box center [208, 219] width 134 height 28
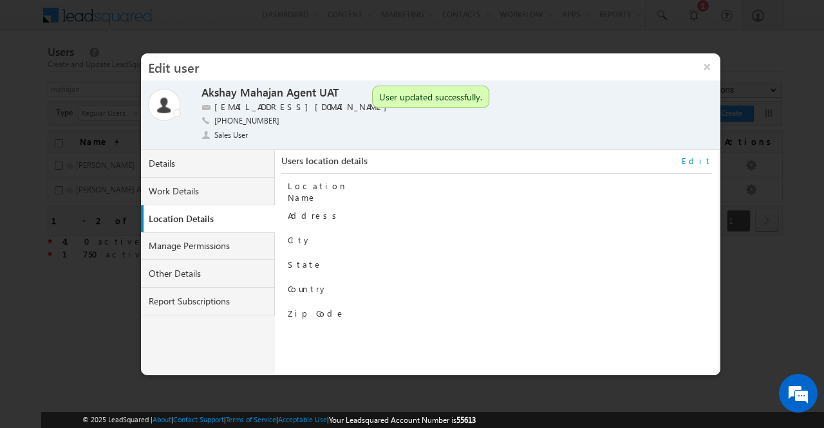
click at [705, 159] on link "Edit" at bounding box center [696, 161] width 30 height 12
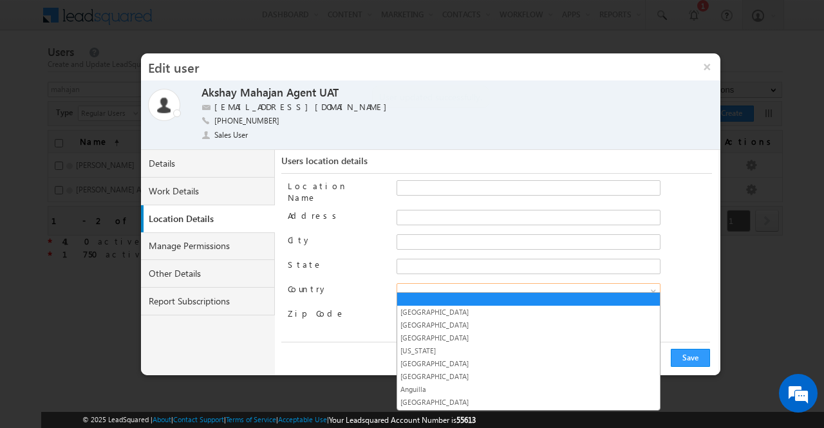
click at [654, 288] on span at bounding box center [654, 293] width 10 height 10
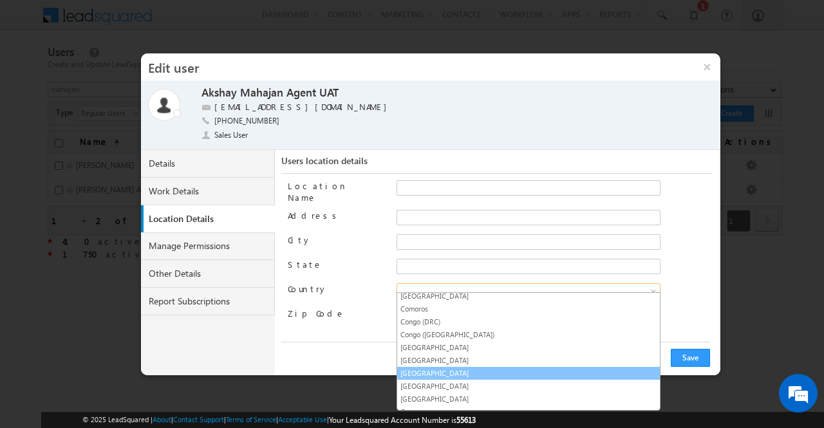
scroll to position [1129, 0]
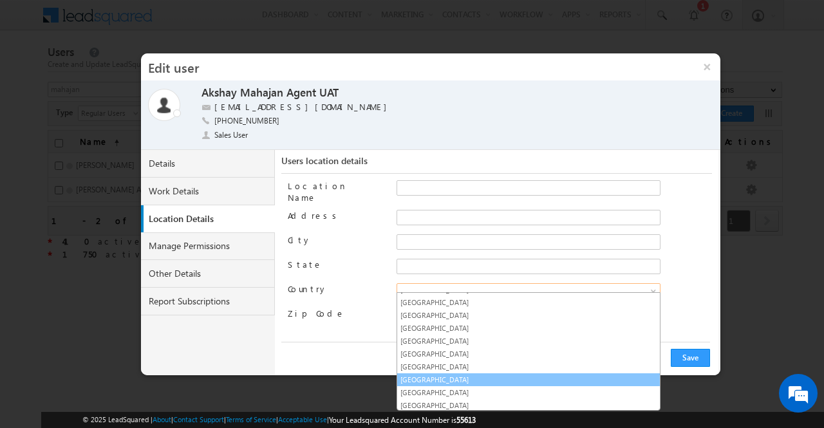
click at [551, 374] on link "India" at bounding box center [528, 380] width 263 height 12
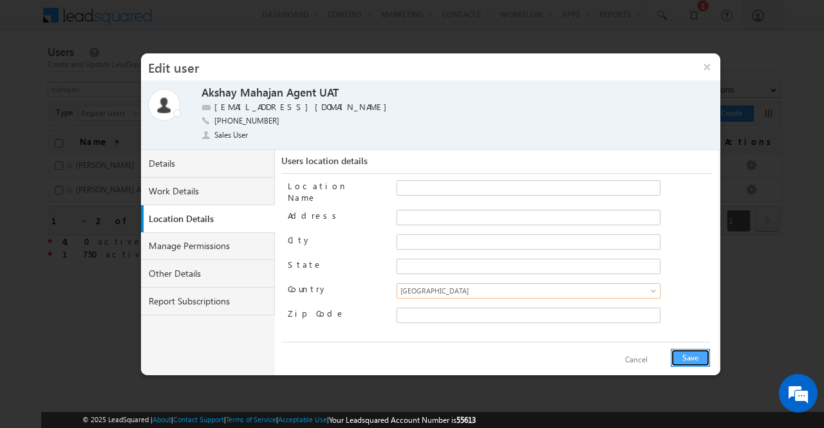
click at [698, 358] on button "Save" at bounding box center [690, 358] width 39 height 18
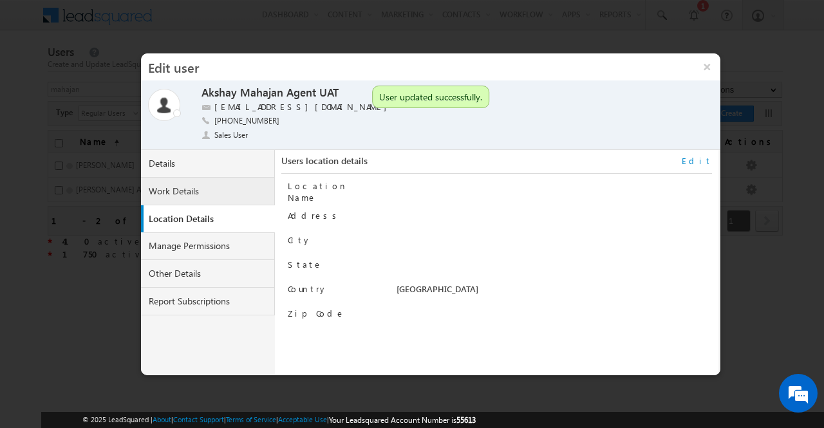
click at [198, 189] on link "Work Details" at bounding box center [208, 192] width 134 height 28
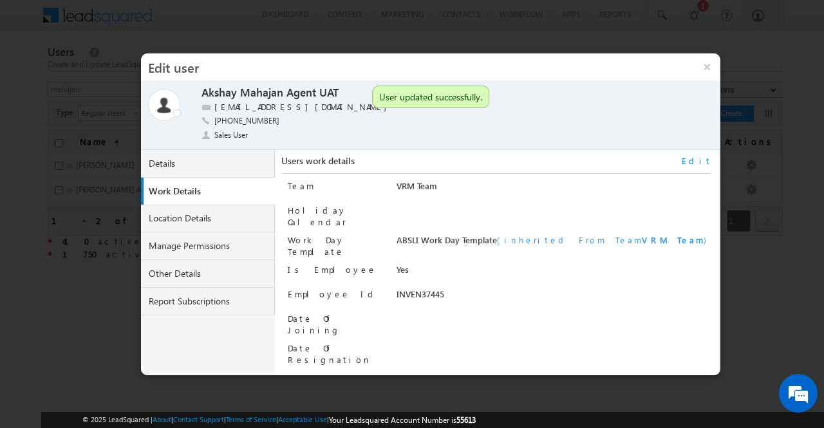
click at [707, 162] on link "Edit" at bounding box center [696, 161] width 30 height 12
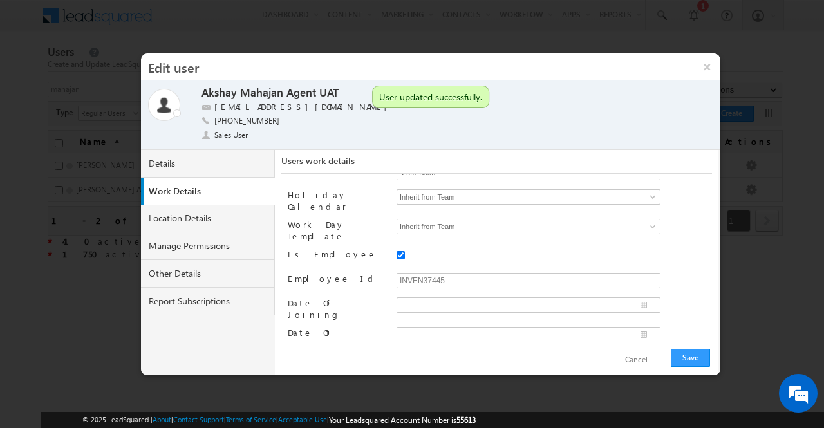
scroll to position [0, 0]
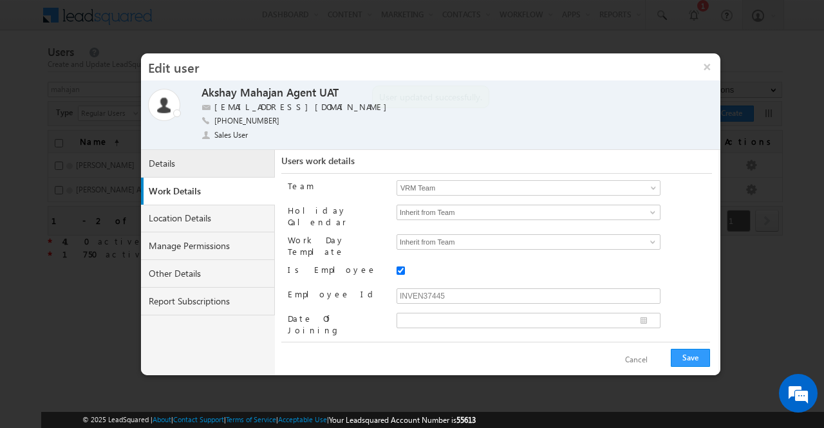
click at [214, 169] on link "Details" at bounding box center [208, 164] width 134 height 28
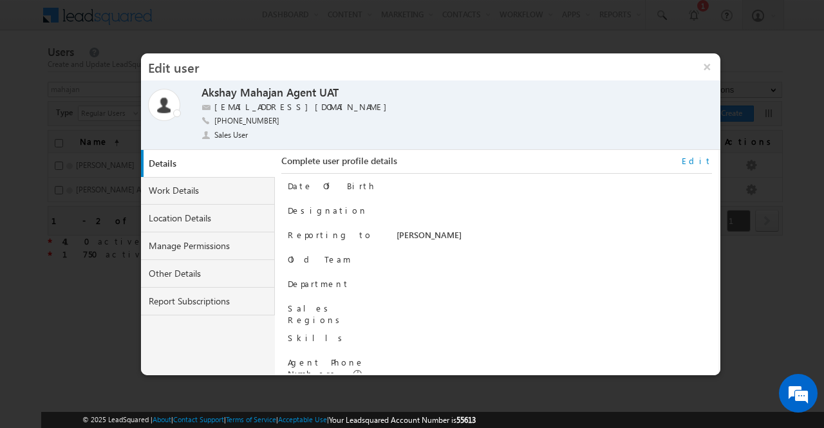
click at [709, 160] on link "Edit" at bounding box center [696, 161] width 30 height 12
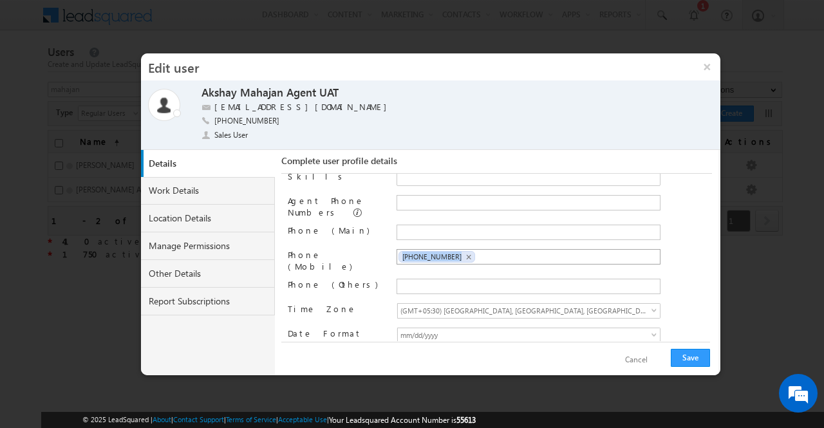
drag, startPoint x: 485, startPoint y: 250, endPoint x: 458, endPoint y: 255, distance: 28.1
click at [458, 255] on ul "+91-9767767294 ×" at bounding box center [528, 256] width 264 height 15
click at [435, 281] on input "text" at bounding box center [452, 286] width 108 height 10
paste input "INVEN37445"
type input "INVEN37445"
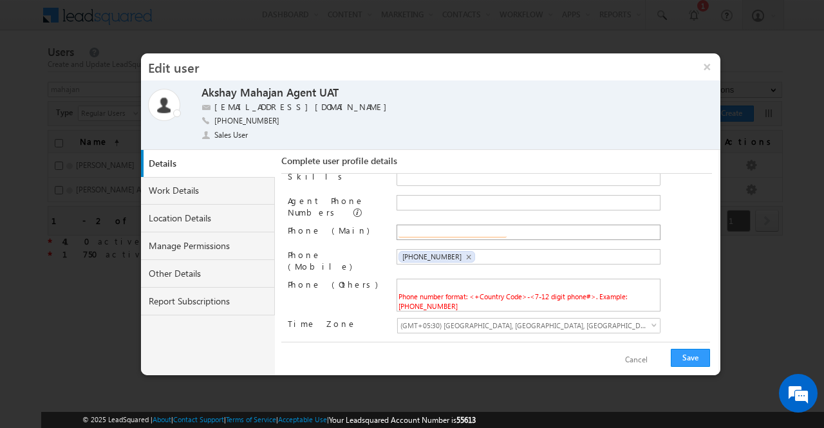
click at [445, 227] on input "text" at bounding box center [452, 232] width 108 height 10
paste input "INVEN37445"
type input "INVEN37445"
click at [454, 197] on input "text" at bounding box center [452, 202] width 108 height 10
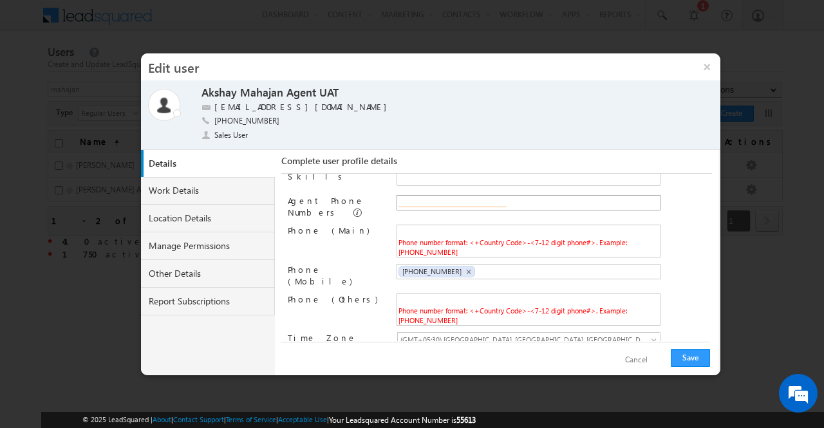
paste input "INVEN37445"
type input "INVEN37445"
click at [476, 264] on ul "+91-9767767294 ×" at bounding box center [528, 271] width 264 height 15
drag, startPoint x: 452, startPoint y: 263, endPoint x: 398, endPoint y: 267, distance: 54.2
click at [398, 267] on li "+91-9767767294 ×" at bounding box center [436, 272] width 77 height 12
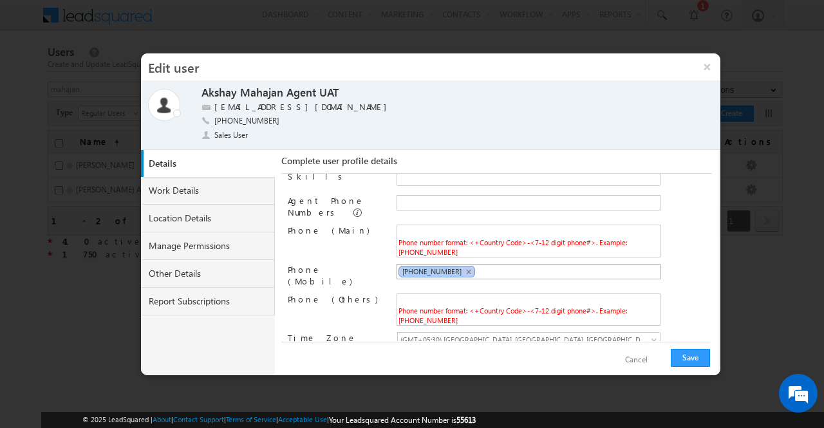
copy span "+91-9767767294"
click at [421, 197] on input "text" at bounding box center [452, 202] width 108 height 10
paste input "+91-9767767294"
type input "+91-9767767294"
click at [369, 225] on div "Phone (Main)" at bounding box center [337, 234] width 98 height 18
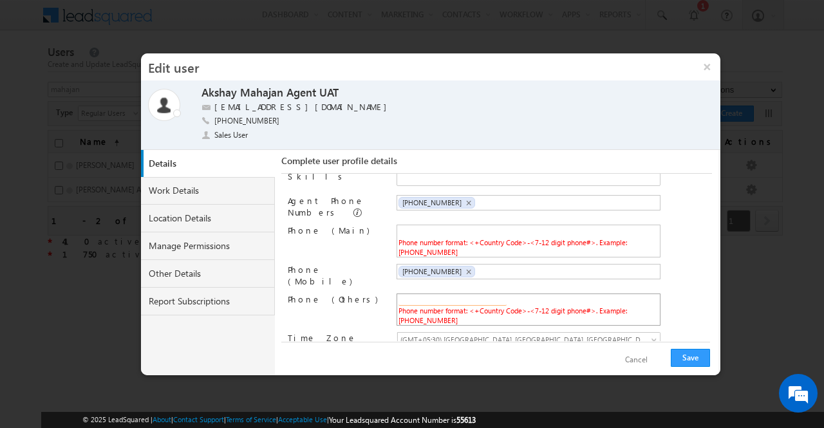
click at [429, 295] on input "text" at bounding box center [452, 300] width 108 height 10
paste input "+91-9767767294"
type input "+91-9767767294"
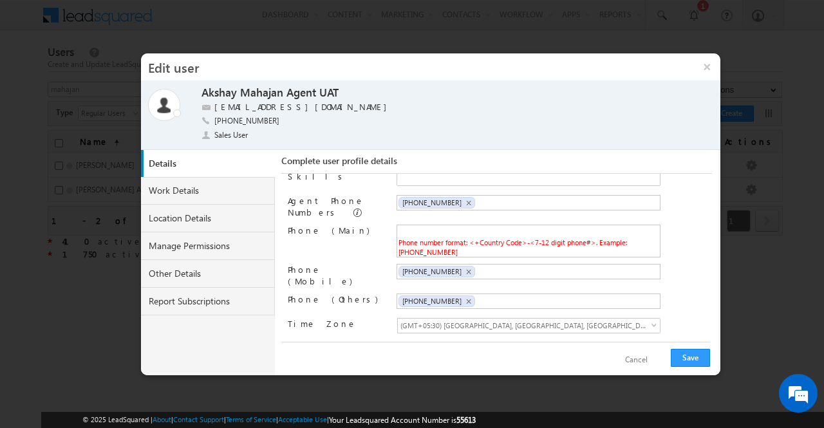
click at [371, 293] on div "Phone (Others)" at bounding box center [337, 302] width 98 height 18
click at [436, 227] on input "text" at bounding box center [452, 232] width 108 height 10
paste input "+91-9767767294"
type input "+91-9767767294"
drag, startPoint x: 436, startPoint y: 227, endPoint x: 355, endPoint y: 225, distance: 81.1
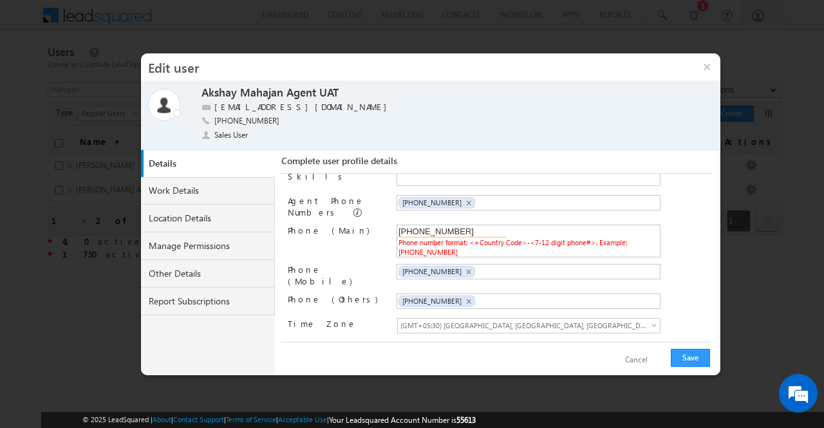
click at [355, 225] on div "Phone (Main) +91-9767767294 Phone number format: <+Country Code>-<7-12 digit ph…" at bounding box center [500, 241] width 424 height 33
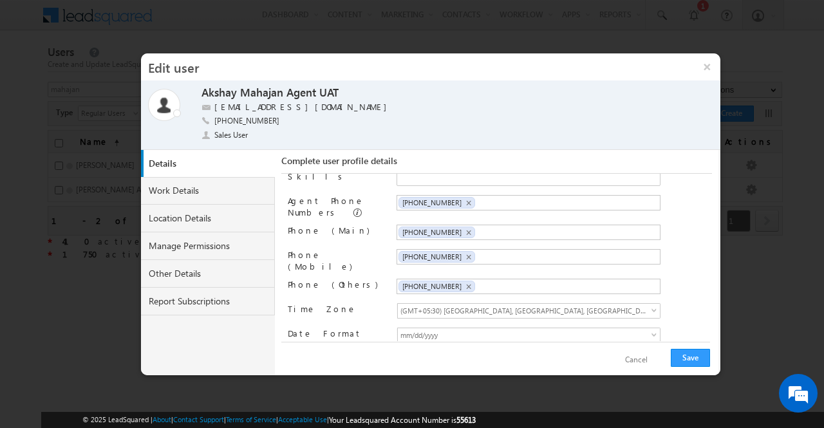
click at [355, 225] on div "Phone (Main)" at bounding box center [337, 234] width 98 height 18
click at [683, 356] on button "Save" at bounding box center [690, 358] width 39 height 18
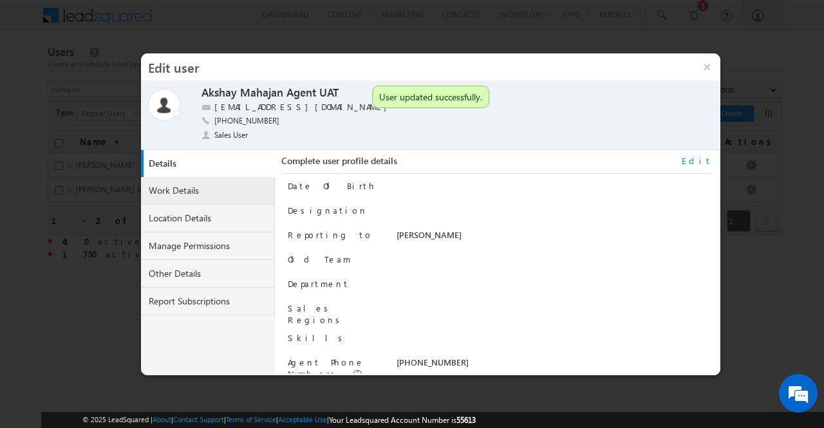
click at [208, 195] on link "Work Details" at bounding box center [208, 191] width 134 height 28
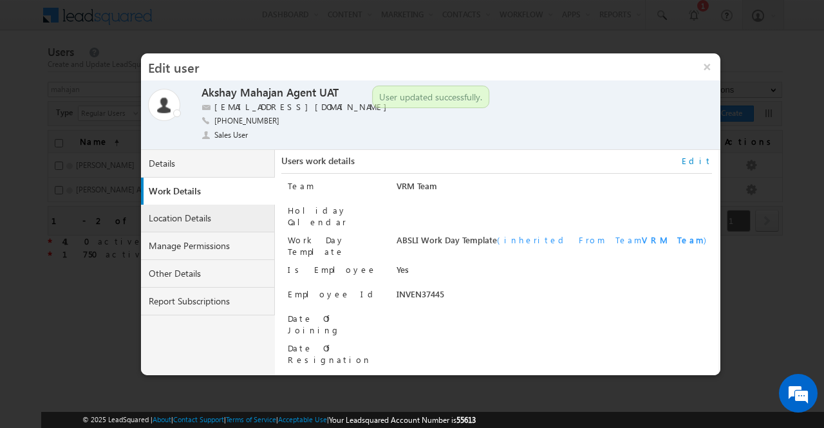
click at [227, 219] on link "Location Details" at bounding box center [208, 219] width 134 height 28
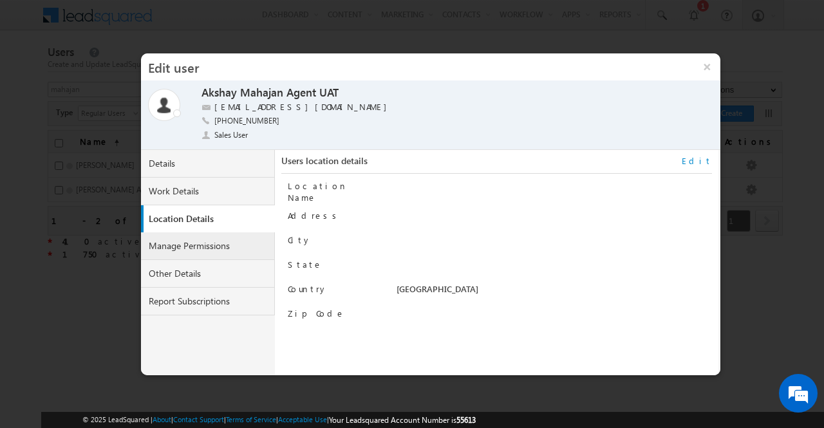
click at [215, 248] on link "Manage Permissions" at bounding box center [208, 246] width 134 height 28
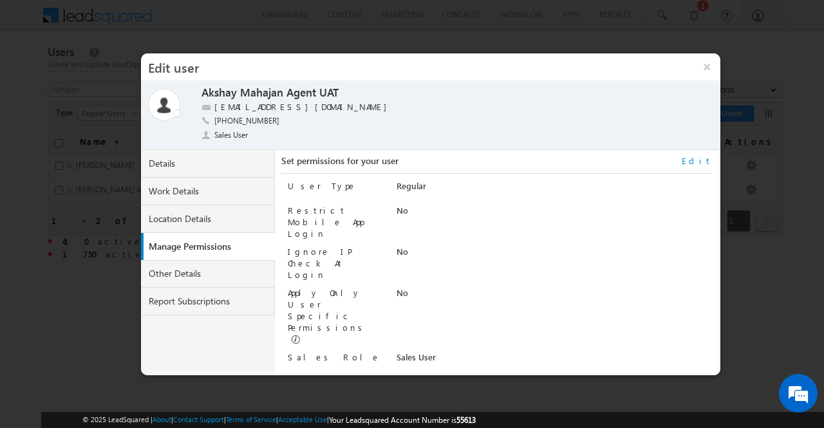
click at [707, 164] on link "Edit" at bounding box center [696, 161] width 30 height 12
select select "Sales_User"
click at [206, 277] on link "Other Details" at bounding box center [208, 274] width 134 height 28
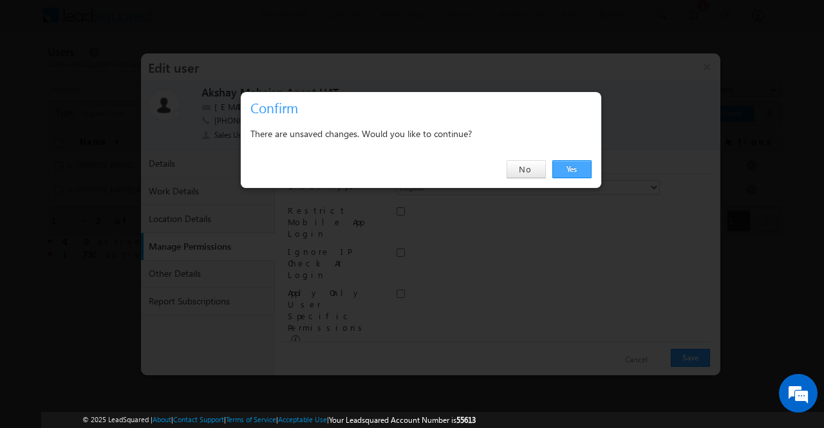
click at [578, 175] on link "Yes" at bounding box center [571, 169] width 39 height 18
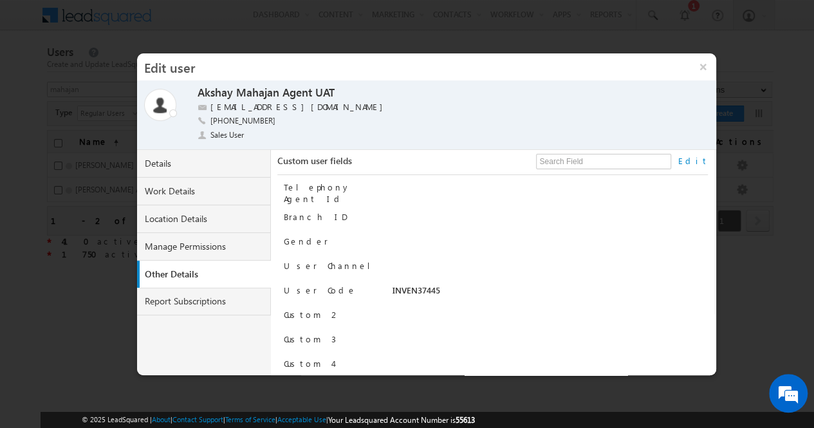
click at [704, 160] on link "Edit" at bounding box center [693, 161] width 30 height 12
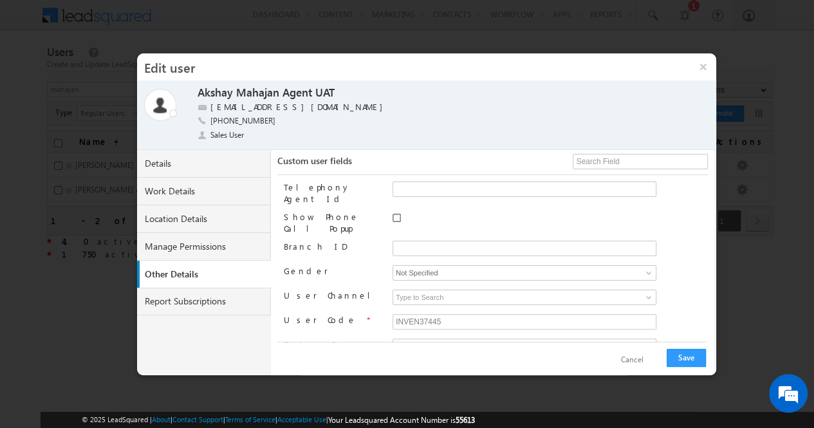
click at [397, 214] on input "Show Phone Call Popup" at bounding box center [397, 218] width 8 height 8
checkbox input "true"
click at [650, 268] on span at bounding box center [648, 273] width 10 height 10
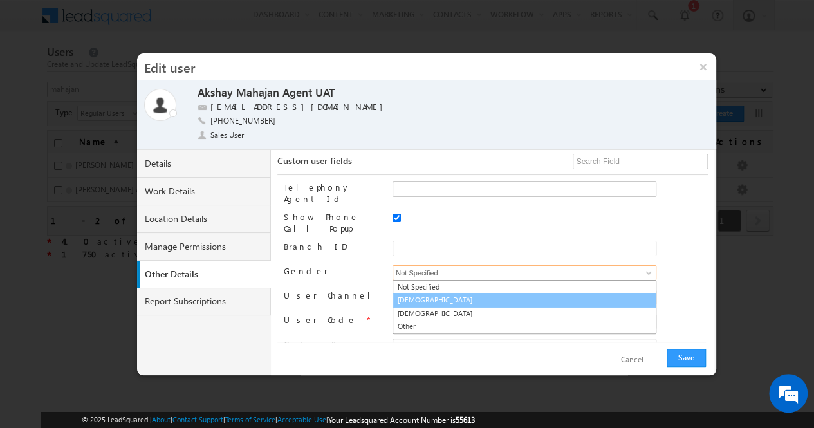
click at [588, 293] on link "Male" at bounding box center [525, 300] width 264 height 15
type input "Male"
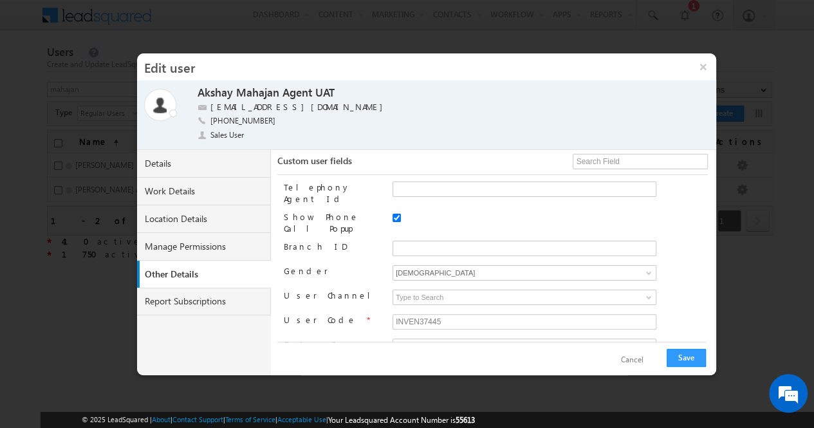
click at [664, 222] on div at bounding box center [550, 220] width 315 height 18
click at [685, 352] on button "Save" at bounding box center [686, 358] width 39 height 18
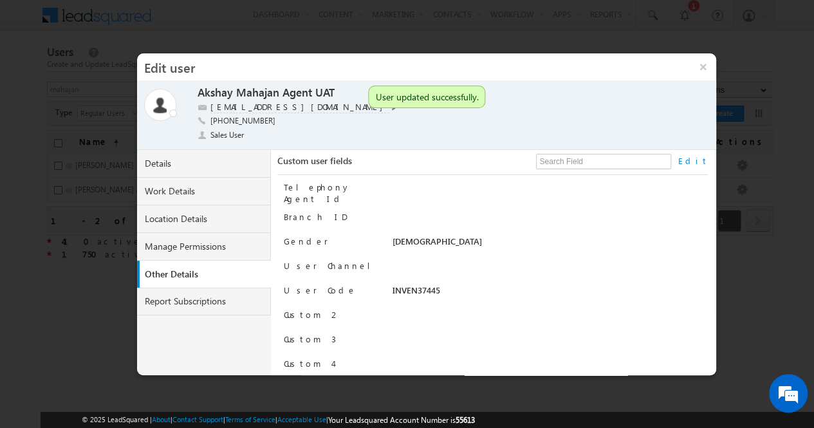
click at [318, 106] on label "akshay.mahajan1-v@adityabirlacapital.com" at bounding box center [299, 107] width 179 height 12
copy label "akshay.mahajan1-v@adityabirlacapital.com"
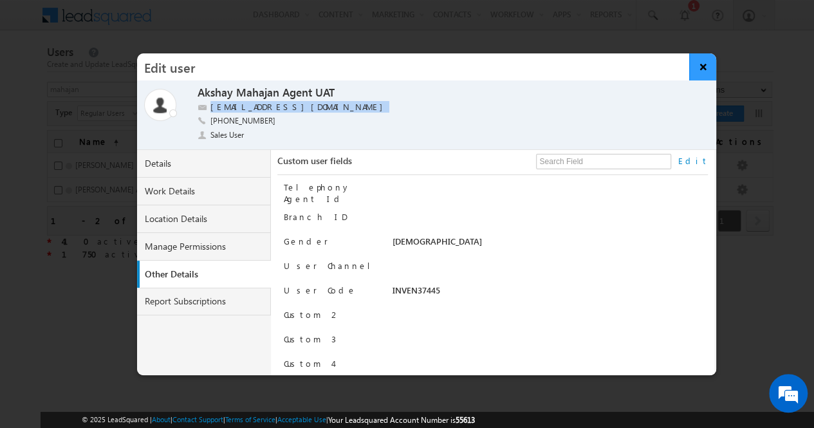
click at [703, 69] on button "×" at bounding box center [703, 66] width 28 height 27
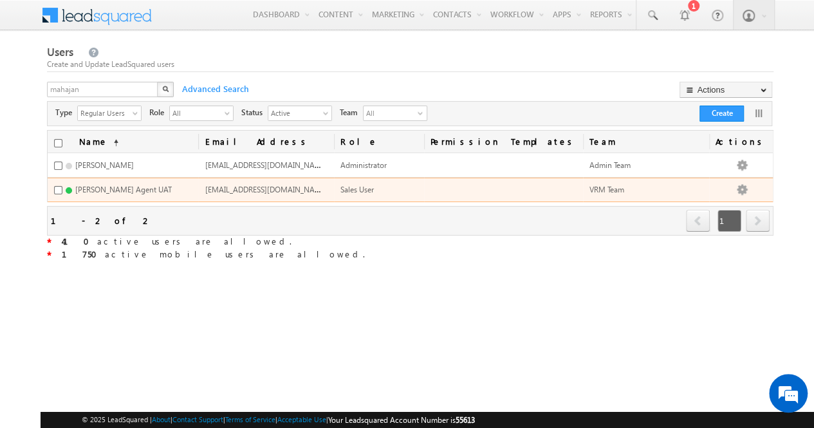
click at [315, 183] on span "akshay.mahajan1-v@adityabirlacapital.com" at bounding box center [266, 188] width 123 height 11
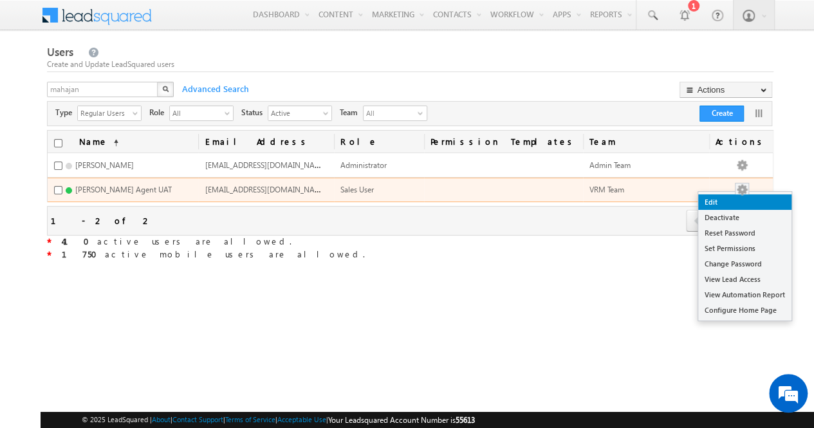
click at [739, 201] on link "Edit" at bounding box center [744, 201] width 93 height 15
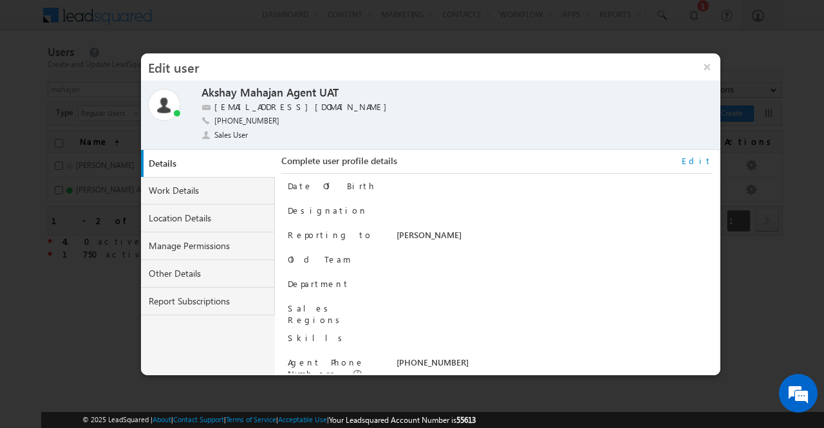
scroll to position [130, 0]
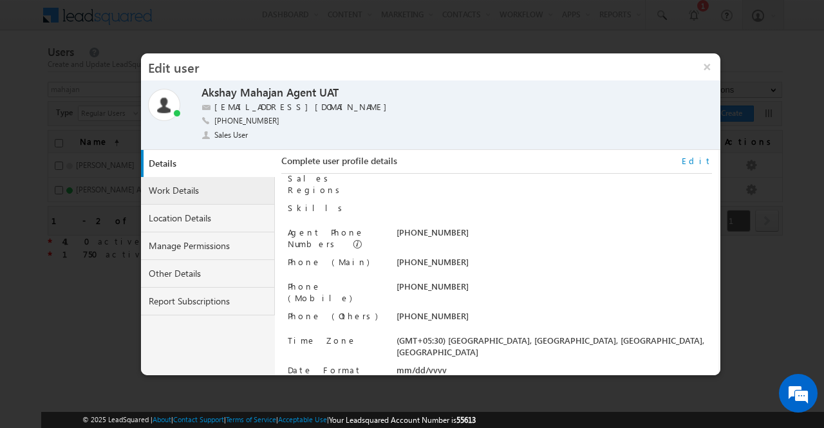
click at [184, 194] on link "Work Details" at bounding box center [208, 191] width 134 height 28
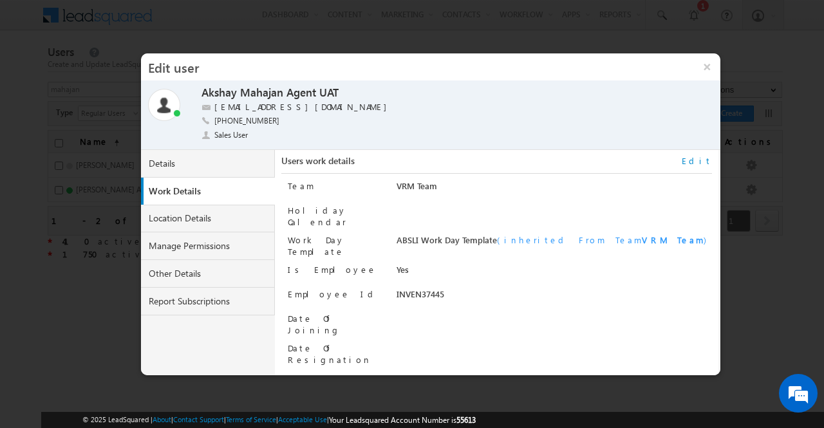
click at [703, 156] on link "Edit" at bounding box center [696, 161] width 30 height 12
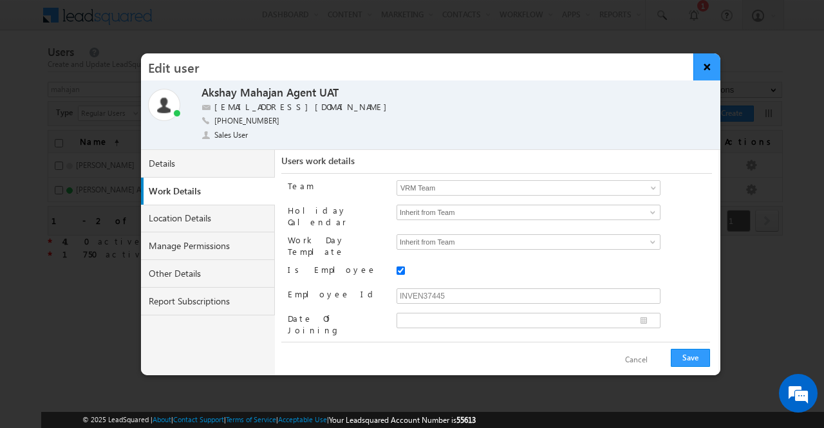
click at [711, 65] on button "×" at bounding box center [707, 66] width 28 height 27
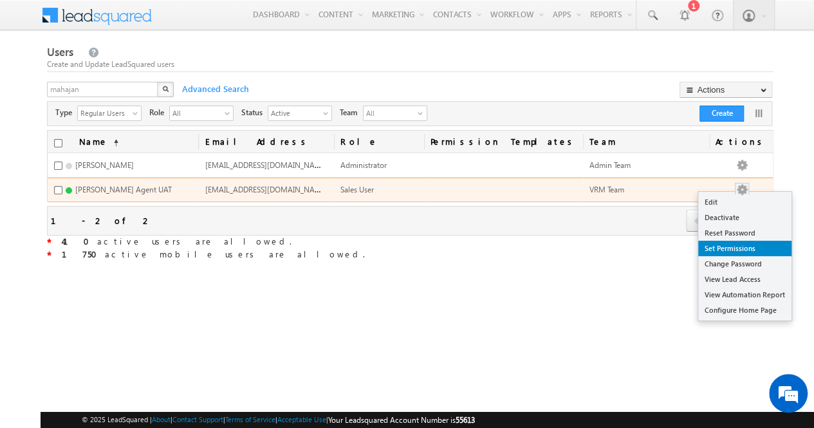
click at [739, 251] on link "Set Permissions" at bounding box center [744, 248] width 93 height 15
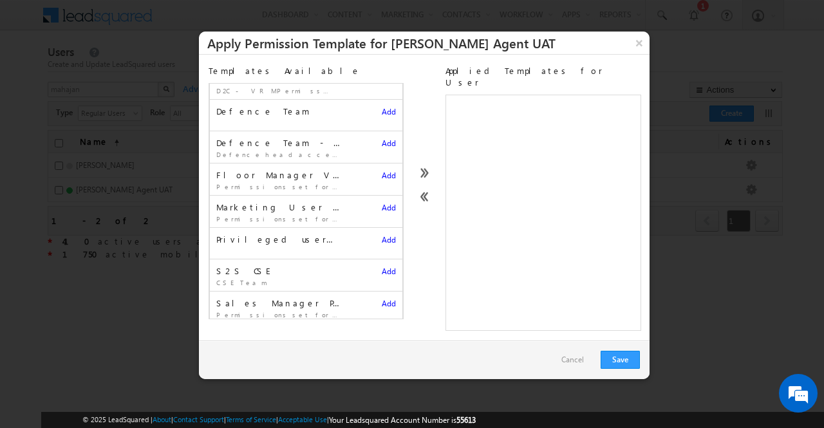
scroll to position [180, 0]
click at [382, 297] on span "Add" at bounding box center [389, 302] width 14 height 10
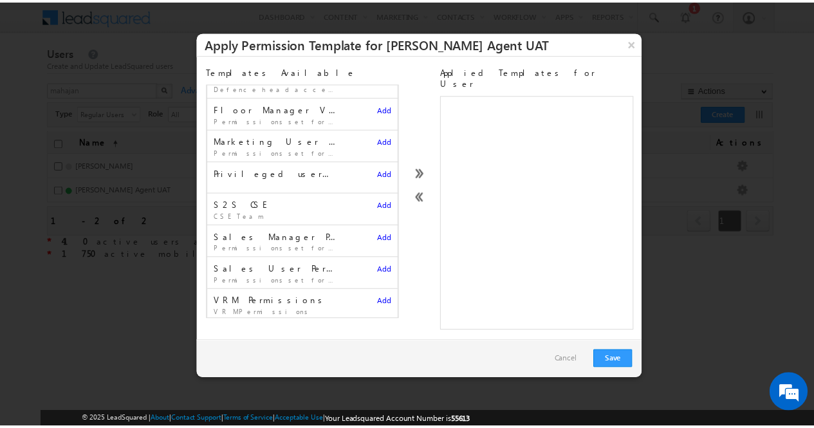
scroll to position [147, 0]
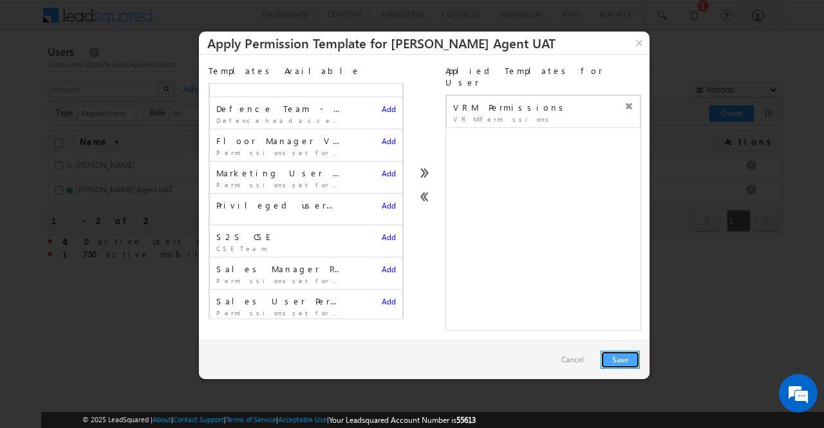
click at [620, 351] on button "Save" at bounding box center [619, 360] width 39 height 18
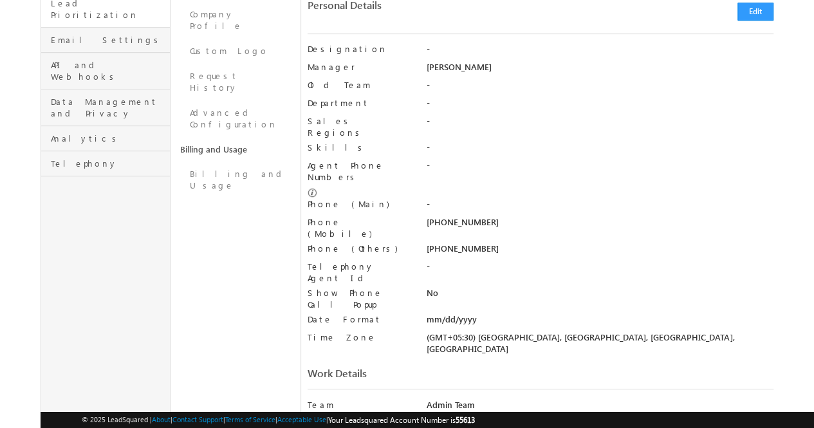
scroll to position [333, 0]
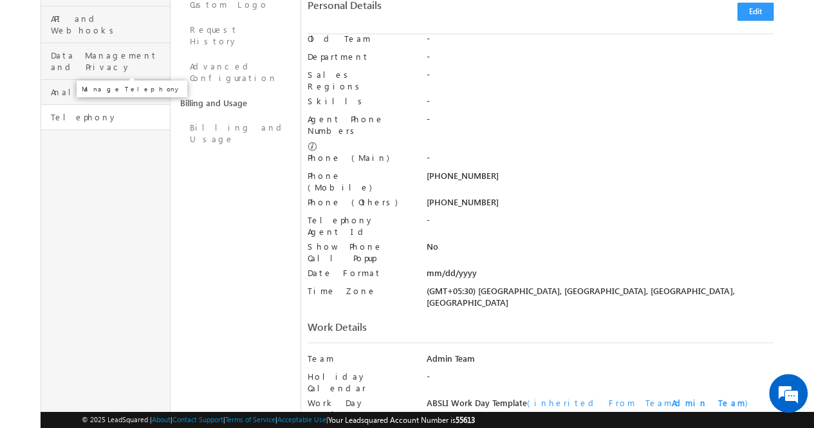
click at [109, 111] on span "Telephony" at bounding box center [109, 117] width 116 height 12
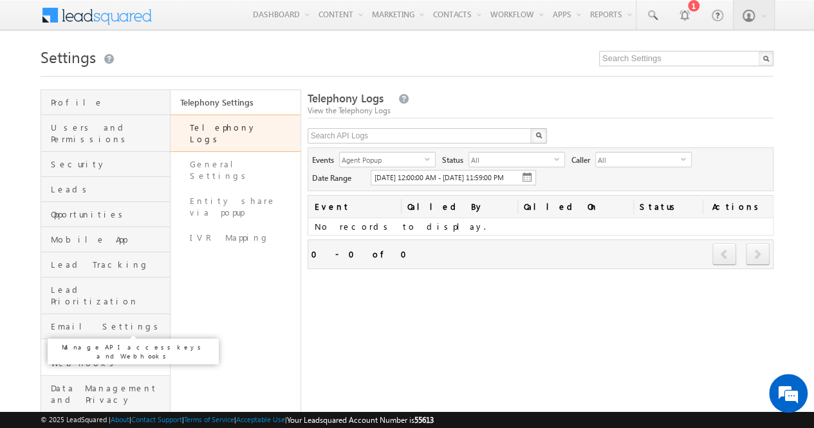
click at [107, 346] on span "API and Webhooks" at bounding box center [109, 357] width 116 height 23
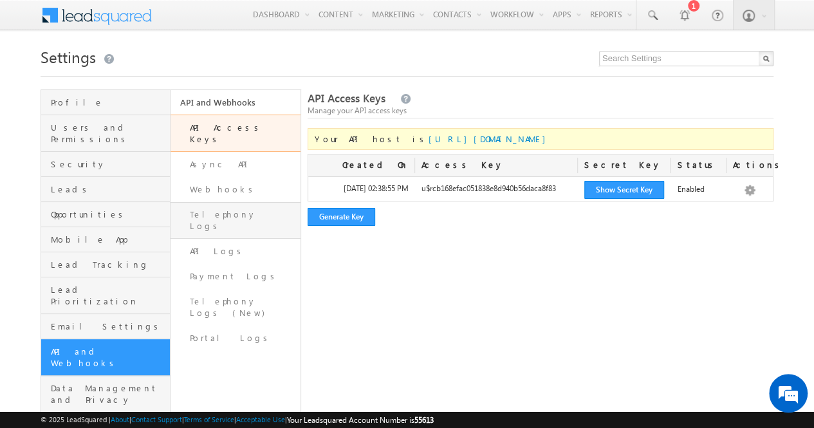
click at [240, 204] on link "Telephony Logs" at bounding box center [235, 220] width 129 height 37
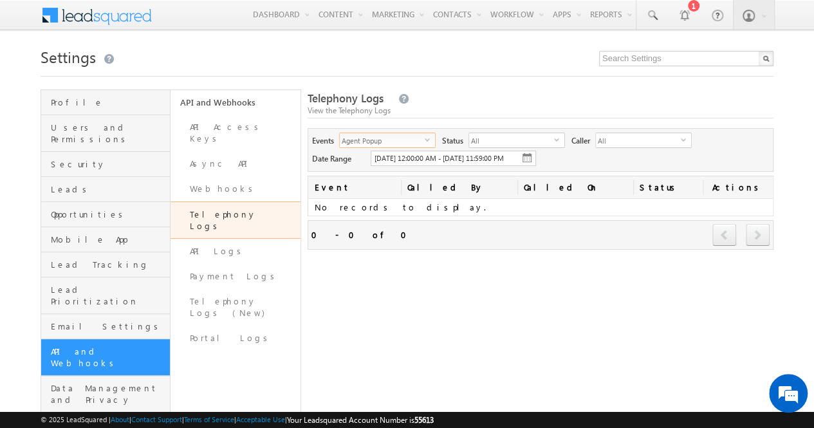
click at [428, 138] on span "select" at bounding box center [430, 139] width 10 height 6
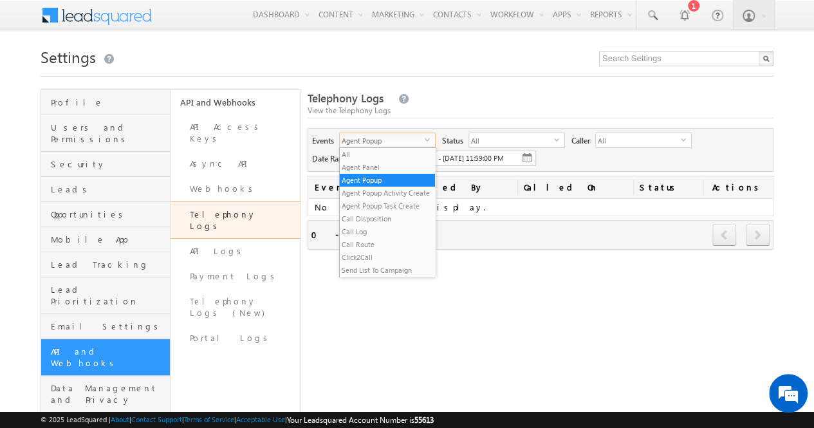
click at [428, 138] on span "select" at bounding box center [430, 139] width 10 height 6
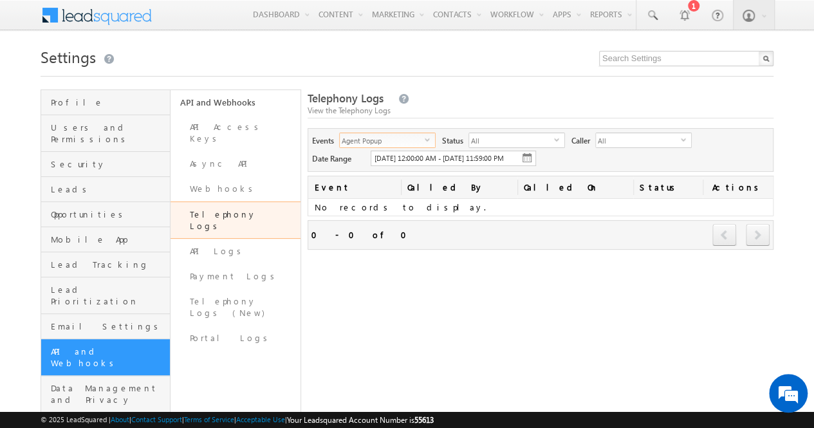
click at [419, 142] on span "Agent Popup" at bounding box center [382, 140] width 85 height 14
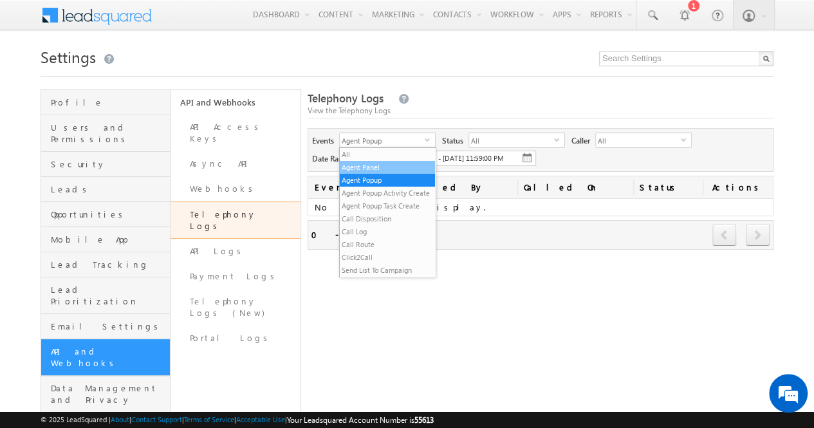
click at [392, 169] on li "Agent Panel" at bounding box center [387, 167] width 95 height 13
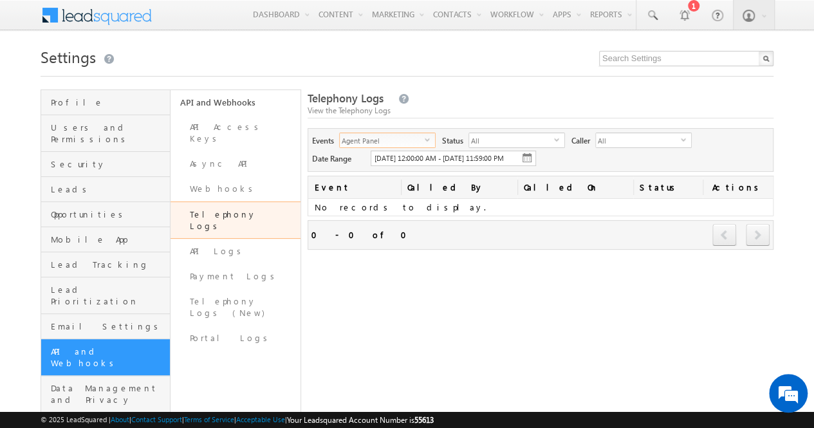
click at [429, 142] on span "select" at bounding box center [430, 144] width 10 height 22
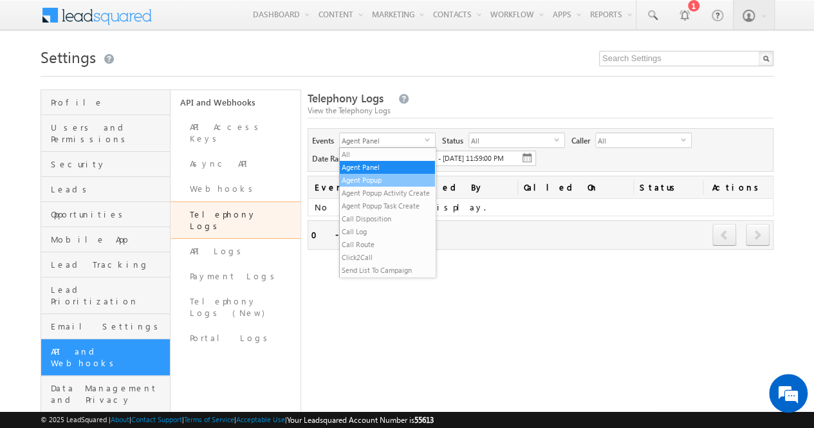
click at [394, 181] on li "Agent Popup" at bounding box center [387, 180] width 95 height 13
